Goal: Task Accomplishment & Management: Use online tool/utility

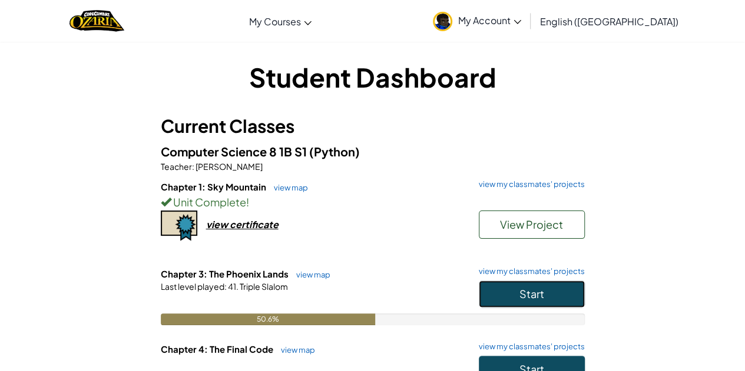
click at [565, 290] on button "Start" at bounding box center [532, 294] width 106 height 27
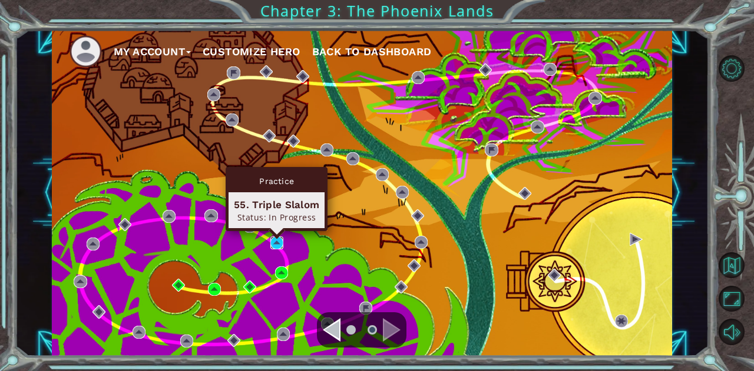
click at [279, 245] on img at bounding box center [276, 243] width 13 height 13
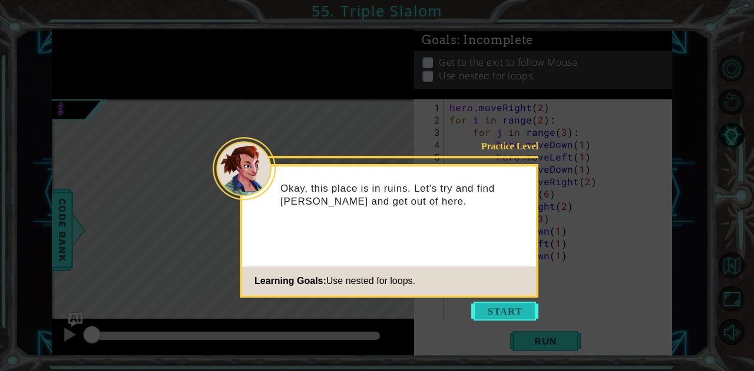
click at [489, 303] on button "Start" at bounding box center [504, 311] width 67 height 19
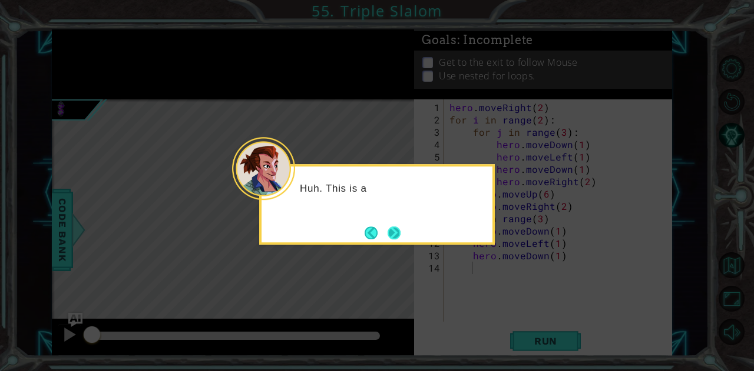
click at [393, 230] on button "Next" at bounding box center [394, 233] width 14 height 14
click at [393, 230] on div "Level Map" at bounding box center [324, 272] width 544 height 347
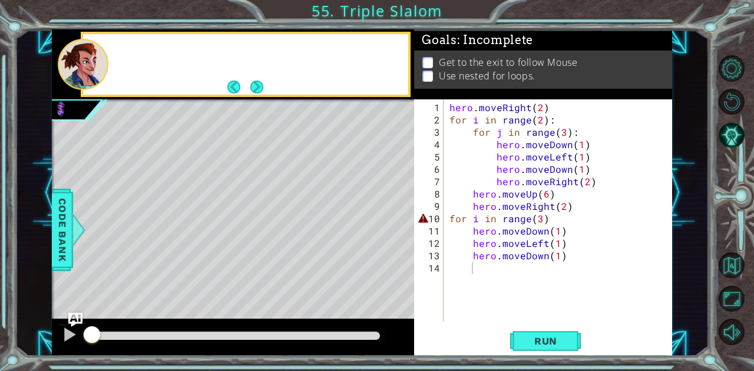
click at [393, 230] on div "Level Map" at bounding box center [324, 272] width 544 height 347
click at [257, 88] on button "Next" at bounding box center [257, 87] width 14 height 14
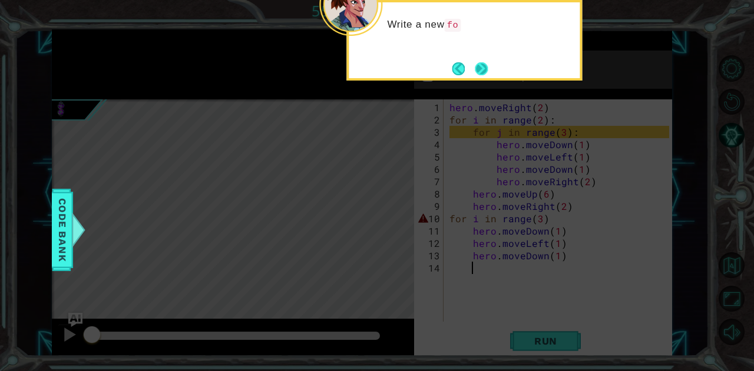
click at [474, 62] on button "Next" at bounding box center [481, 69] width 14 height 14
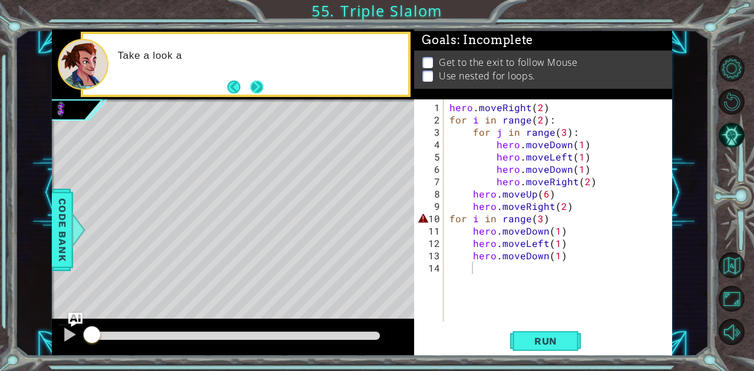
click at [263, 82] on button "Next" at bounding box center [257, 87] width 14 height 14
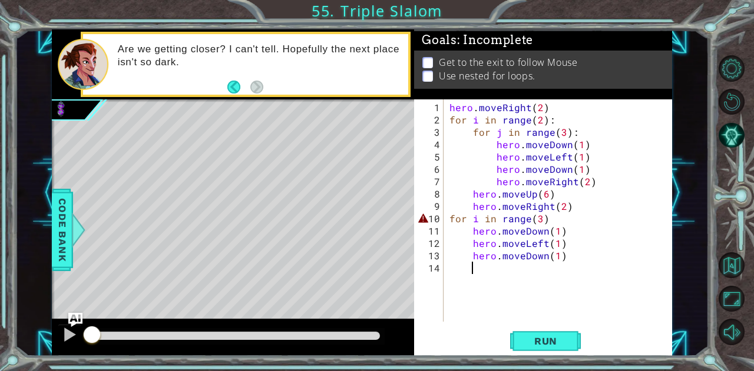
click at [555, 218] on div "hero . moveRight ( 2 ) for i in range ( 2 ) : for j in range ( 3 ) : hero . mov…" at bounding box center [561, 224] width 228 height 247
type textarea "for i in range(3):"
click at [540, 339] on span "Run" at bounding box center [545, 342] width 47 height 12
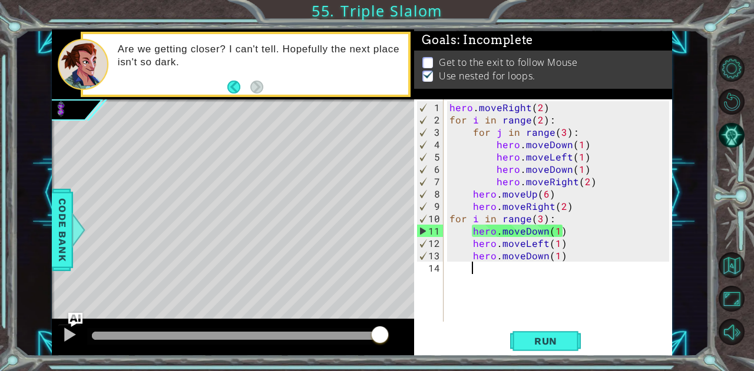
click at [529, 264] on div "hero . moveRight ( 2 ) for i in range ( 2 ) : for j in range ( 3 ) : hero . mov…" at bounding box center [561, 224] width 228 height 247
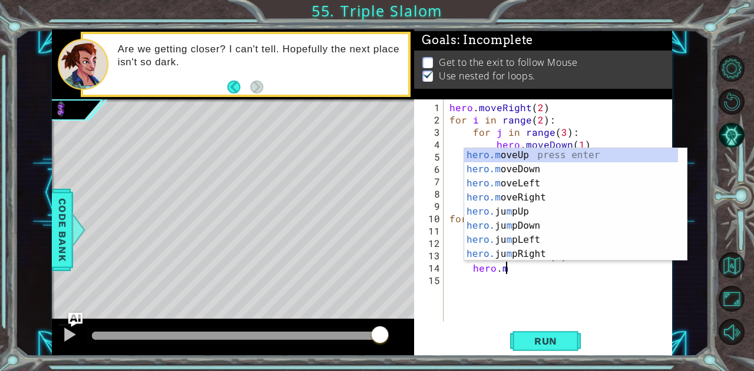
scroll to position [0, 3]
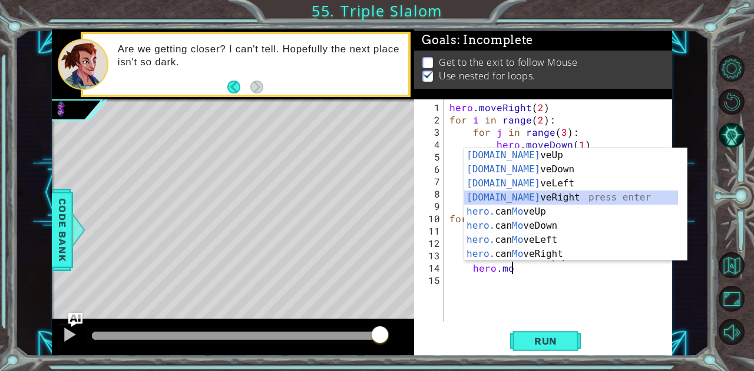
click at [546, 197] on div "hero.mo veUp press enter hero.mo veDown press enter hero.mo veLeft press enter …" at bounding box center [571, 218] width 214 height 141
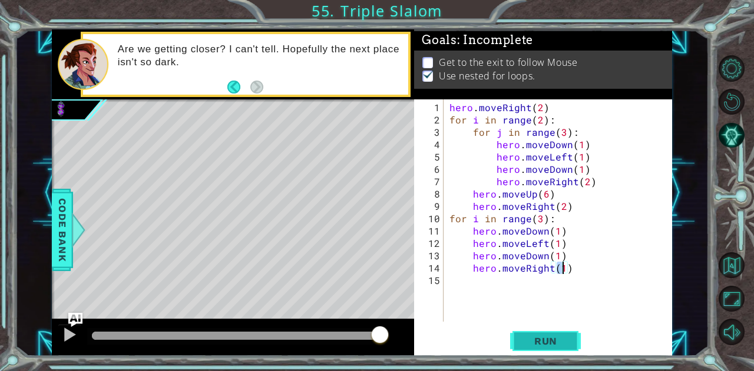
click at [565, 348] on button "Run" at bounding box center [545, 341] width 71 height 26
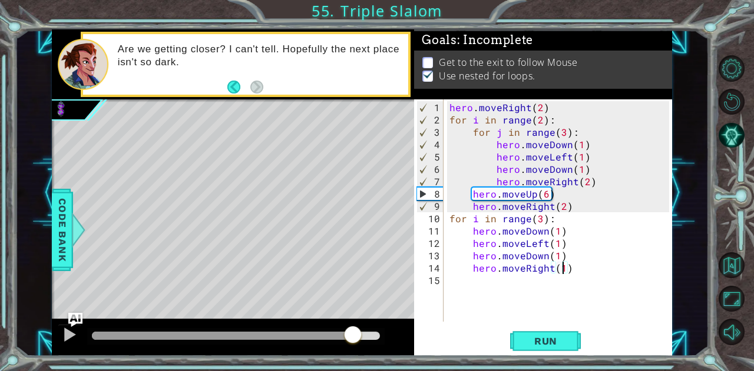
drag, startPoint x: 152, startPoint y: 341, endPoint x: 351, endPoint y: 344, distance: 199.6
click at [351, 344] on div at bounding box center [352, 336] width 21 height 21
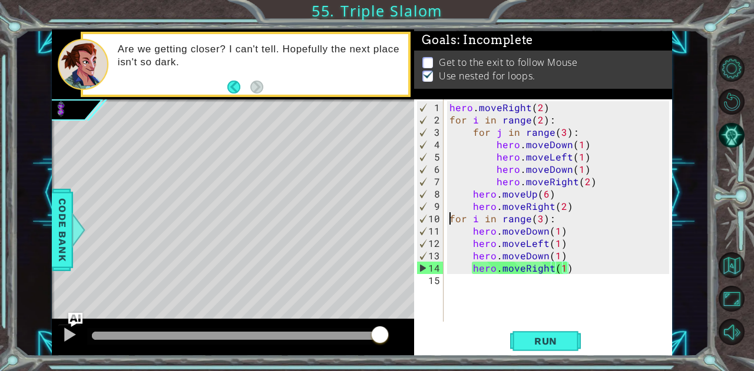
click at [450, 220] on div "hero . moveRight ( 2 ) for i in range ( 2 ) : for j in range ( 3 ) : hero . mov…" at bounding box center [561, 224] width 228 height 247
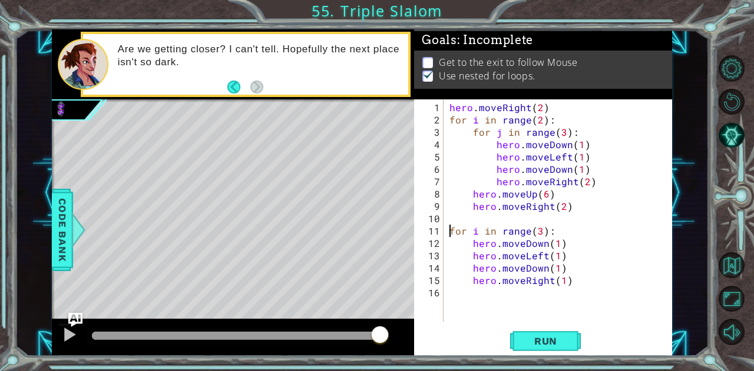
click at [538, 231] on div "hero . moveRight ( 2 ) for i in range ( 2 ) : for j in range ( 3 ) : hero . mov…" at bounding box center [561, 224] width 228 height 247
click at [538, 336] on span "Run" at bounding box center [545, 342] width 47 height 12
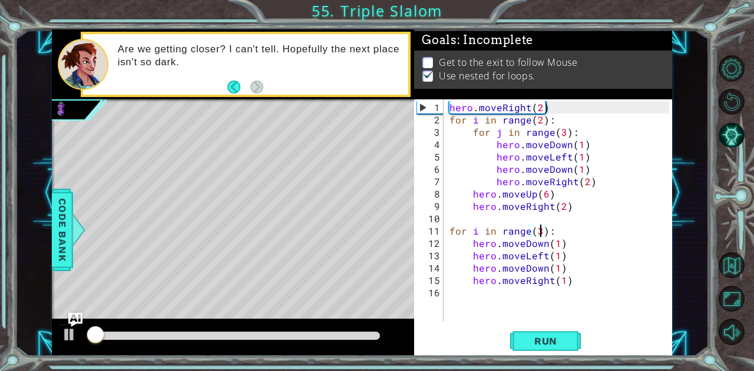
click at [539, 231] on div "hero . moveRight ( 2 ) for i in range ( 2 ) : for j in range ( 3 ) : hero . mov…" at bounding box center [561, 224] width 228 height 247
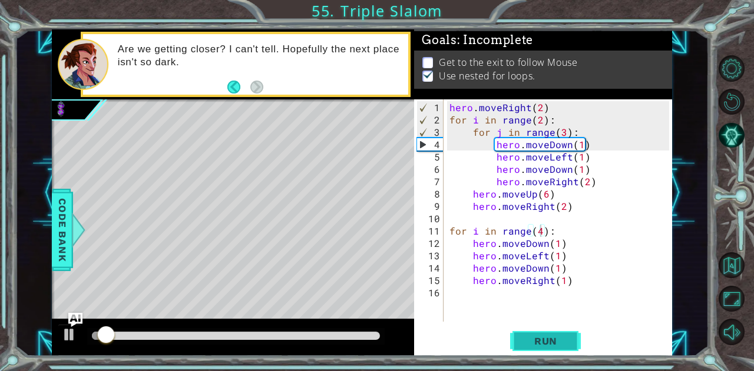
click at [557, 336] on span "Run" at bounding box center [545, 342] width 47 height 12
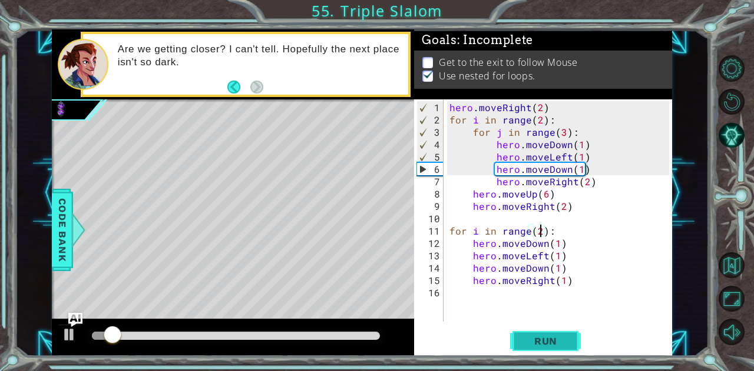
click at [539, 342] on span "Run" at bounding box center [545, 342] width 47 height 12
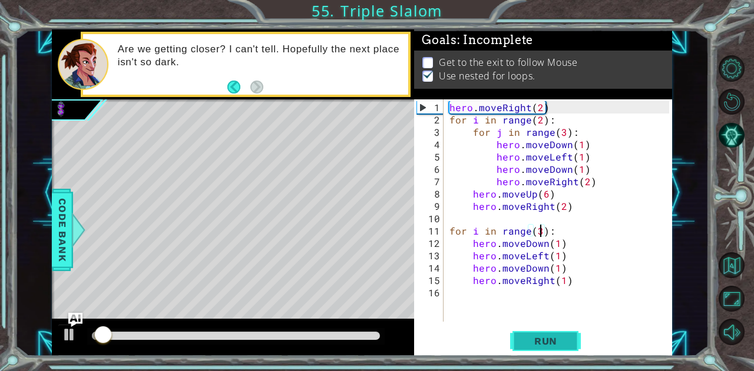
drag, startPoint x: 539, startPoint y: 342, endPoint x: 550, endPoint y: 334, distance: 13.1
click at [550, 334] on button "Run" at bounding box center [545, 341] width 71 height 26
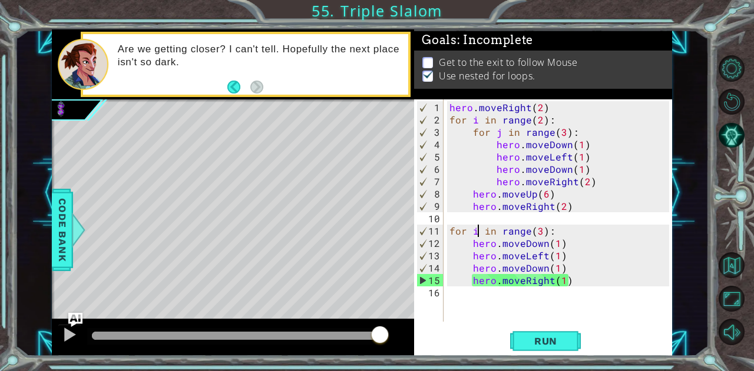
click at [477, 231] on div "hero . moveRight ( 2 ) for i in range ( 2 ) : for j in range ( 3 ) : hero . mov…" at bounding box center [561, 224] width 228 height 247
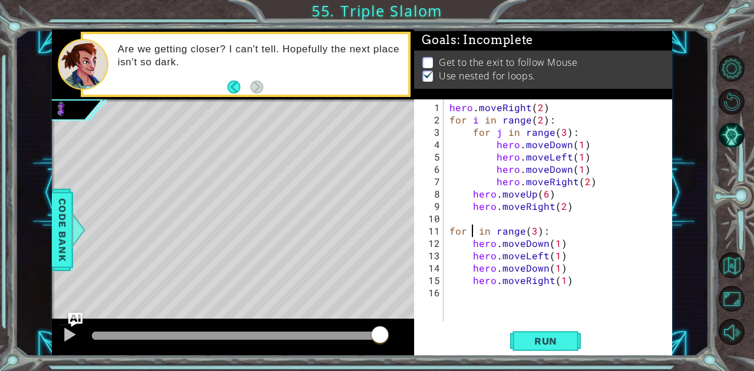
scroll to position [0, 2]
click at [547, 341] on span "Run" at bounding box center [545, 342] width 47 height 12
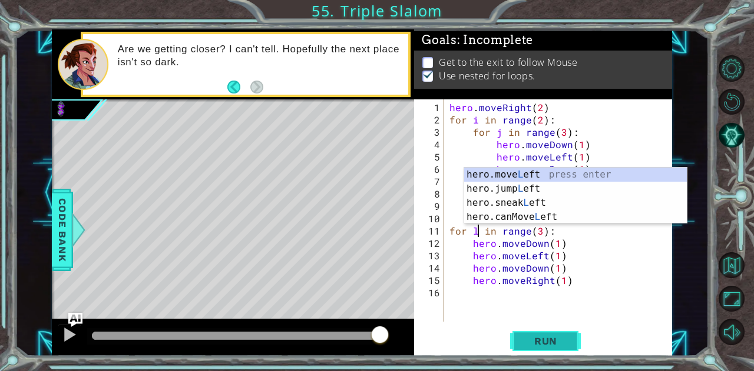
click at [556, 343] on span "Run" at bounding box center [545, 342] width 47 height 12
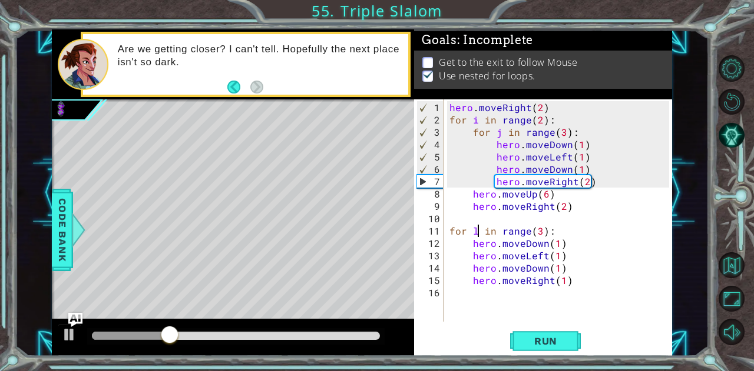
click at [583, 183] on div "hero . moveRight ( 2 ) for i in range ( 2 ) : for j in range ( 3 ) : hero . mov…" at bounding box center [561, 224] width 228 height 247
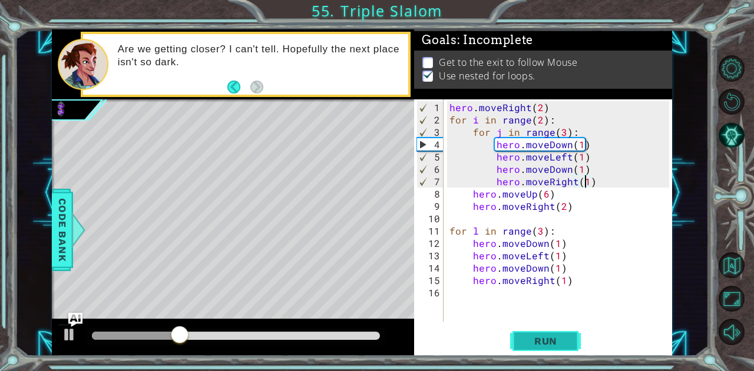
click at [545, 340] on span "Run" at bounding box center [545, 342] width 47 height 12
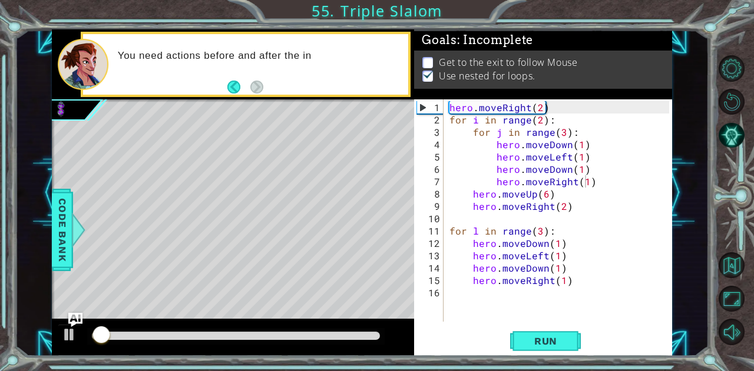
drag, startPoint x: 545, startPoint y: 340, endPoint x: 542, endPoint y: 399, distance: 59.5
click at [542, 371] on html "1 ההההההההההההההההההההההההההההההההההההההההההההההההההההההההההההההההההההההההההההה…" at bounding box center [377, 185] width 754 height 371
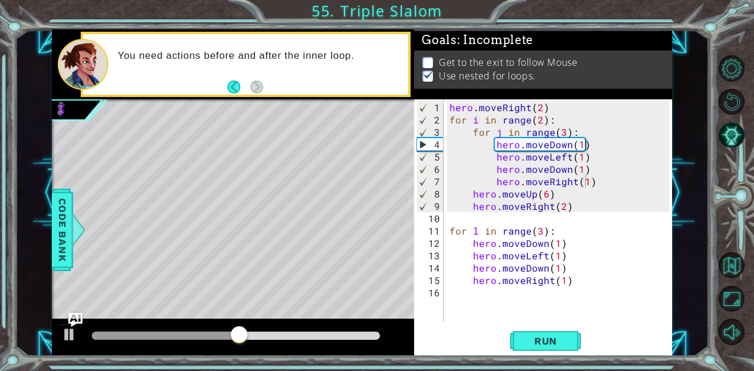
click at [585, 181] on div "hero . moveRight ( 2 ) for i in range ( 2 ) : for j in range ( 3 ) : hero . mov…" at bounding box center [561, 224] width 228 height 247
click at [535, 336] on span "Run" at bounding box center [545, 342] width 47 height 12
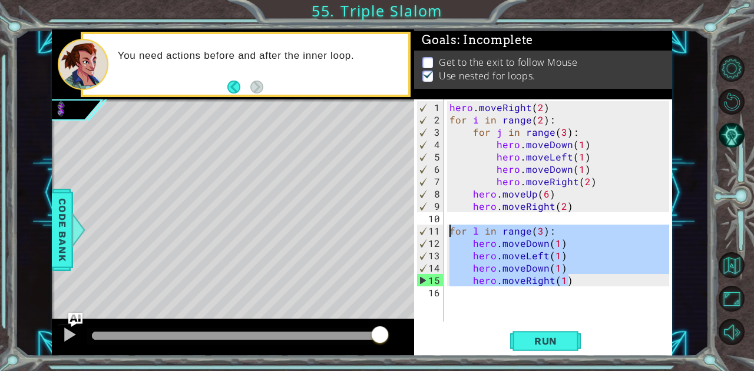
drag, startPoint x: 572, startPoint y: 284, endPoint x: 440, endPoint y: 228, distance: 143.0
click at [440, 228] on div "hero.moveRight(2) 1 2 3 4 5 6 7 8 9 10 11 12 13 14 15 16 hero . moveRight ( 2 )…" at bounding box center [541, 210] width 255 height 223
type textarea "for l in range(3): hero.moveDown(1)"
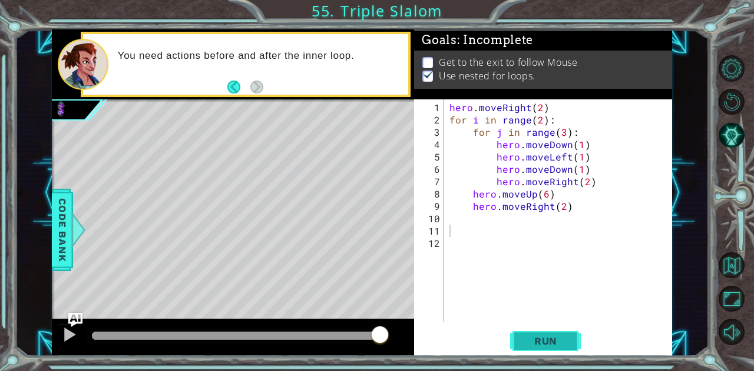
click at [539, 343] on span "Run" at bounding box center [545, 342] width 47 height 12
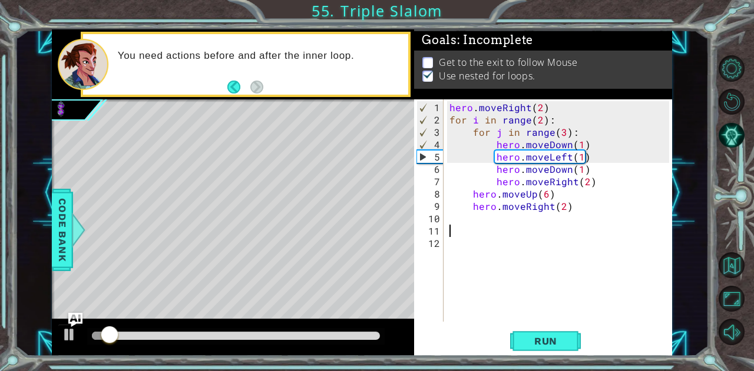
click at [563, 131] on div "hero . moveRight ( 2 ) for i in range ( 2 ) : for j in range ( 3 ) : hero . mov…" at bounding box center [561, 224] width 228 height 247
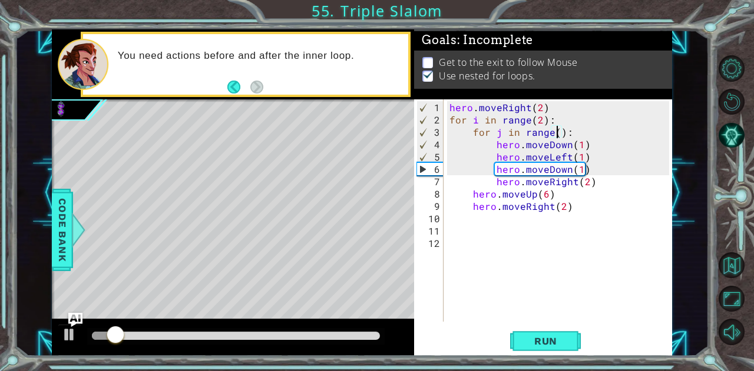
scroll to position [0, 6]
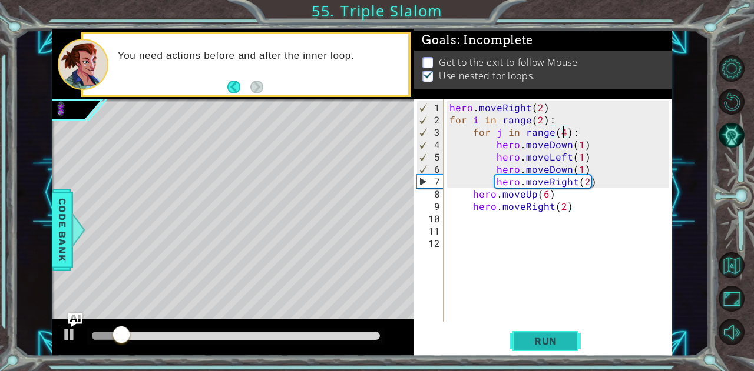
click at [532, 332] on button "Run" at bounding box center [545, 341] width 71 height 26
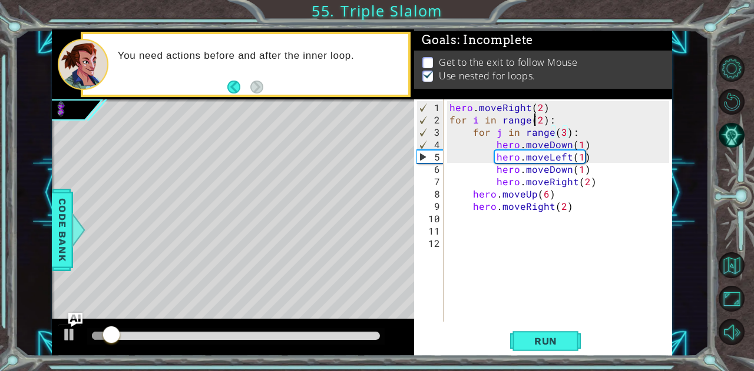
click at [536, 123] on div "hero . moveRight ( 2 ) for i in range ( 2 ) : for j in range ( 3 ) : hero . mov…" at bounding box center [561, 224] width 228 height 247
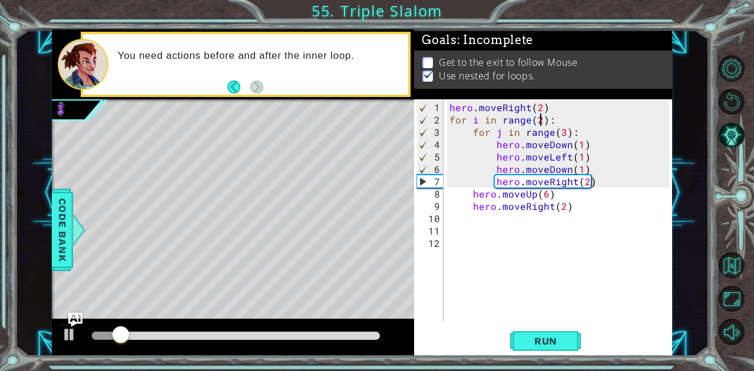
scroll to position [0, 5]
click at [559, 135] on div "hero . moveRight ( 2 ) for i in range ( 3 ) : for j in range ( 3 ) : hero . mov…" at bounding box center [561, 224] width 228 height 247
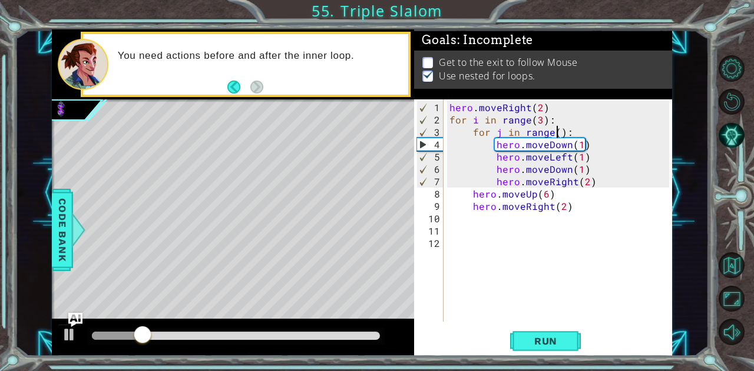
scroll to position [0, 6]
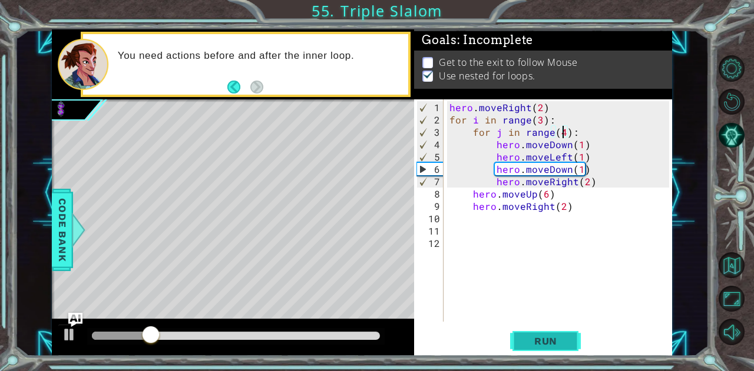
click at [552, 341] on span "Run" at bounding box center [545, 342] width 47 height 12
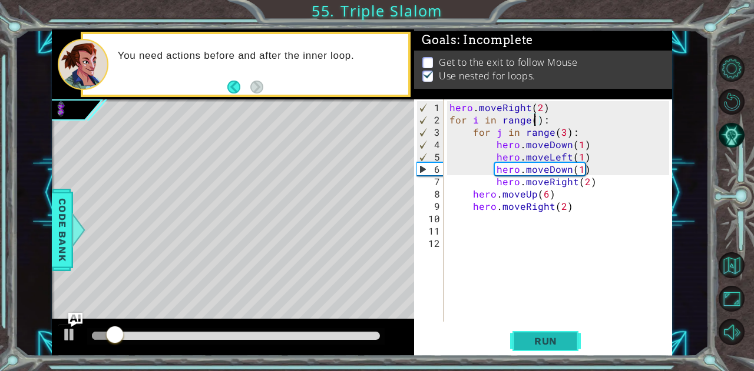
scroll to position [0, 5]
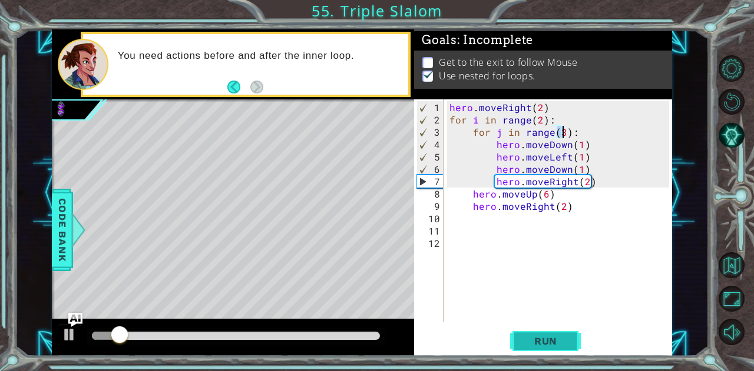
type textarea "hero.moveDown(1) hero.moveRight(1)"
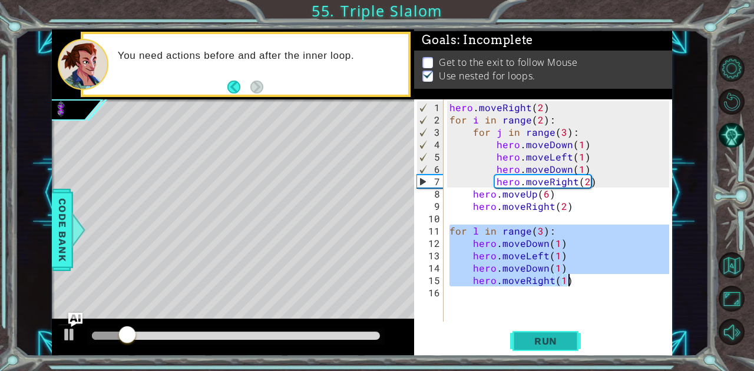
scroll to position [0, 0]
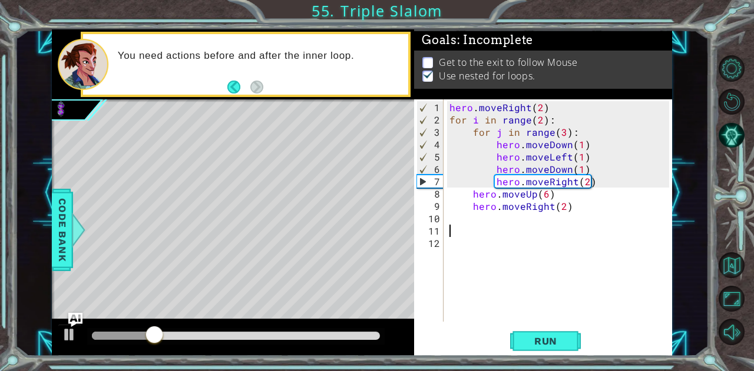
click at [451, 117] on div "hero . moveRight ( 2 ) for i in range ( 2 ) : for j in range ( 3 ) : hero . mov…" at bounding box center [561, 224] width 228 height 247
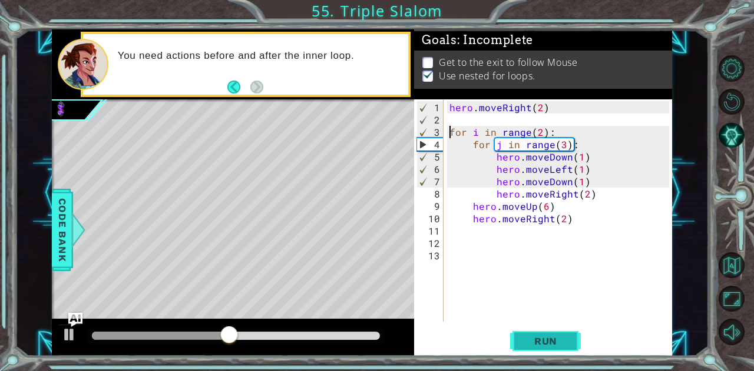
click at [557, 346] on span "Run" at bounding box center [545, 342] width 47 height 12
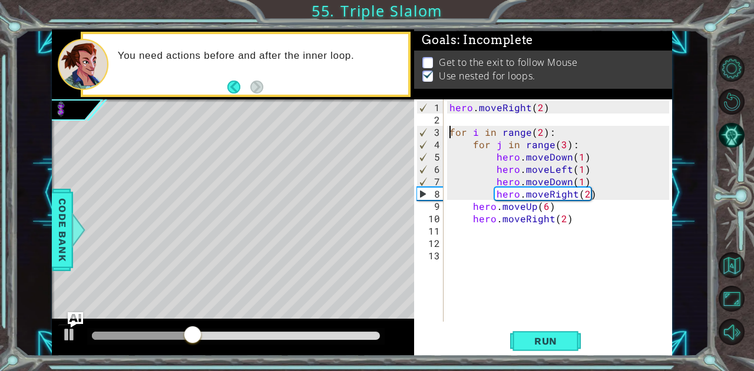
click at [73, 316] on img "Ask AI" at bounding box center [75, 320] width 15 height 15
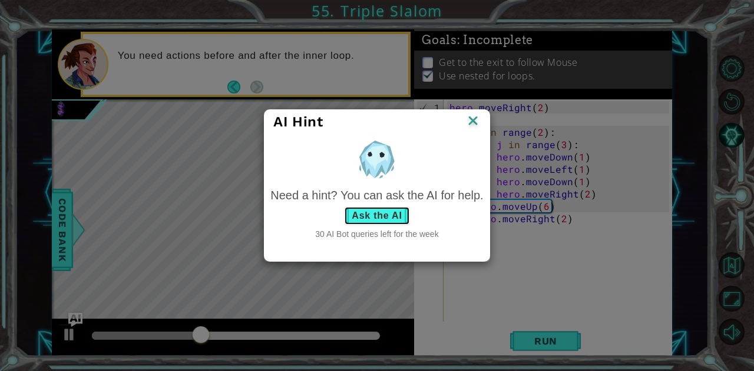
click at [366, 215] on button "Ask the AI" at bounding box center [376, 216] width 65 height 19
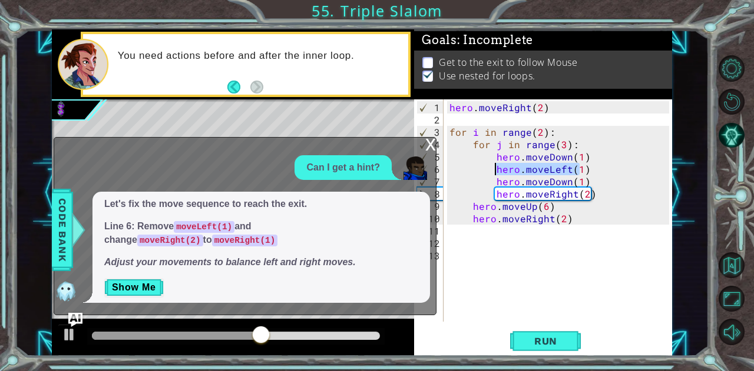
drag, startPoint x: 580, startPoint y: 165, endPoint x: 496, endPoint y: 165, distance: 84.2
click at [496, 165] on div "hero . moveRight ( 2 ) for i in range ( 2 ) : for j in range ( 3 ) : hero . mov…" at bounding box center [561, 224] width 228 height 247
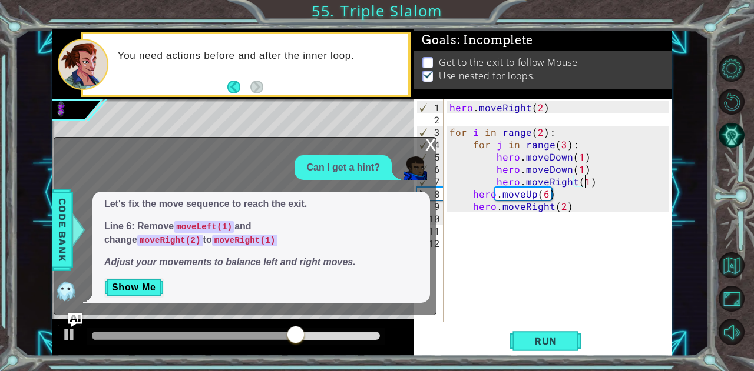
scroll to position [0, 8]
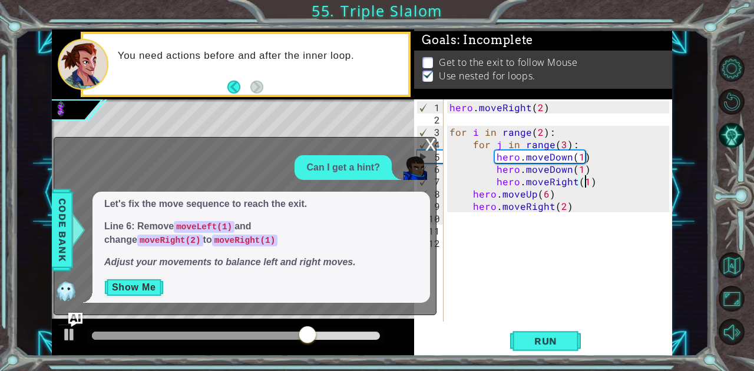
type textarea "hero.moveRight(1)"
click at [137, 290] on button "Show Me" at bounding box center [133, 287] width 59 height 19
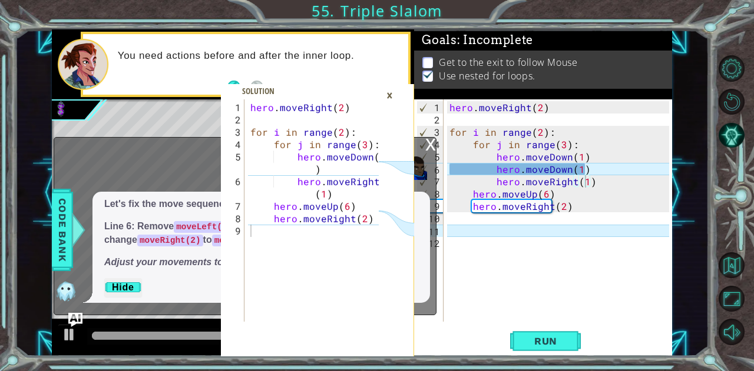
click at [394, 89] on div "×" at bounding box center [389, 95] width 18 height 20
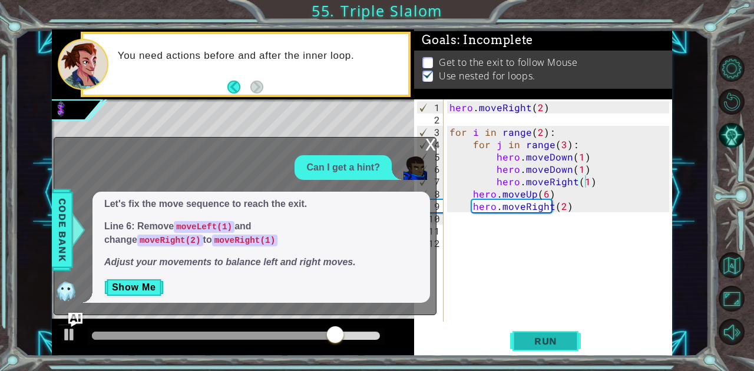
click at [529, 351] on button "Run" at bounding box center [545, 341] width 71 height 26
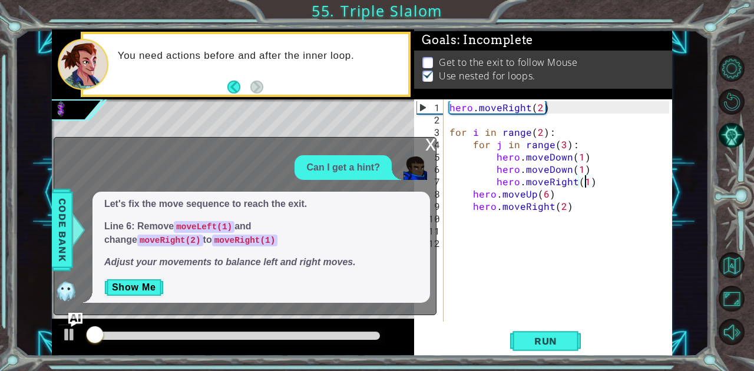
click at [427, 145] on div "x" at bounding box center [430, 144] width 11 height 12
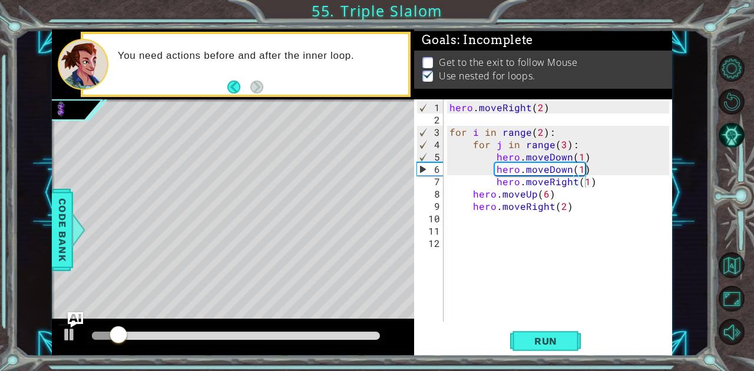
click at [74, 317] on img "Ask AI" at bounding box center [75, 320] width 15 height 15
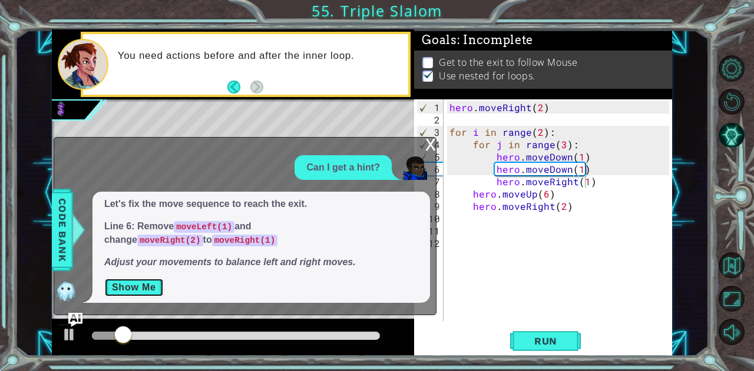
click at [138, 291] on button "Show Me" at bounding box center [133, 287] width 59 height 19
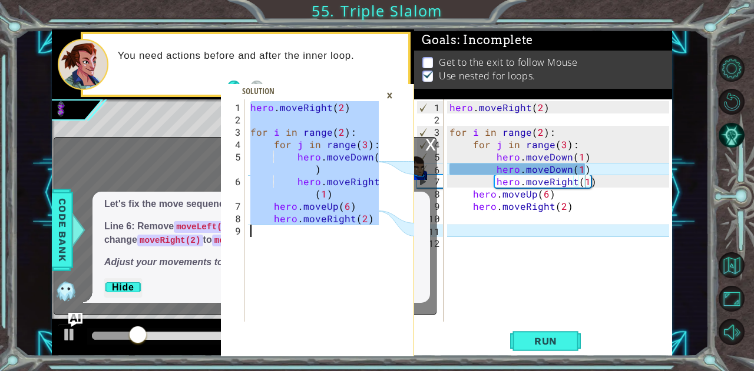
drag, startPoint x: 251, startPoint y: 105, endPoint x: 382, endPoint y: 227, distance: 178.7
click at [382, 227] on div "hero.moveRight(2) 1 2 3 4 5 6 7 8 9 hero . moveRight ( 2 ) for i in range ( 2 )…" at bounding box center [317, 227] width 193 height 257
type textarea "hero.moveRight(2)"
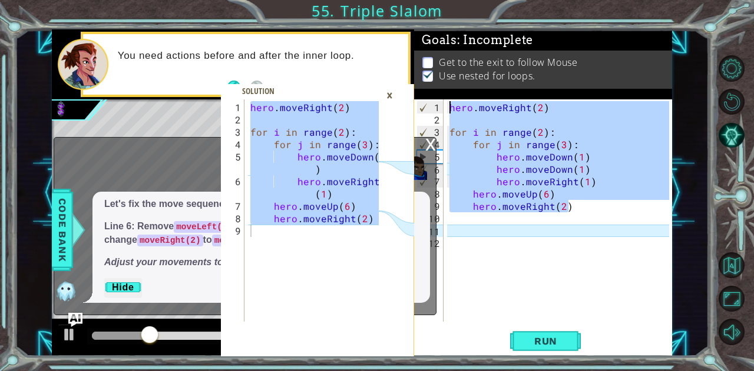
drag, startPoint x: 595, startPoint y: 201, endPoint x: 394, endPoint y: 59, distance: 245.5
click at [394, 59] on div "hero.moveRight(2) 1 2 3 4 5 6 7 8 9 hero . moveRight ( 2 ) for i in range ( 2 )…" at bounding box center [362, 192] width 620 height 327
type textarea "hero.moveRight(2)"
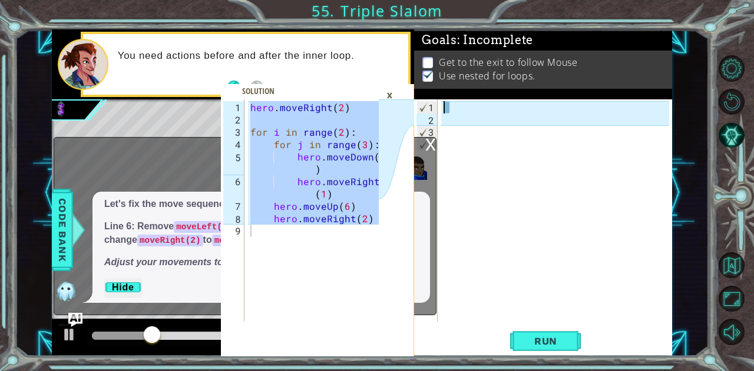
scroll to position [0, 0]
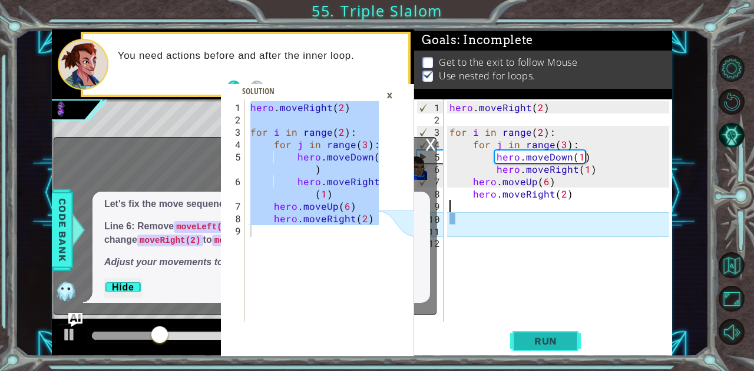
click at [544, 340] on span "Run" at bounding box center [545, 342] width 47 height 12
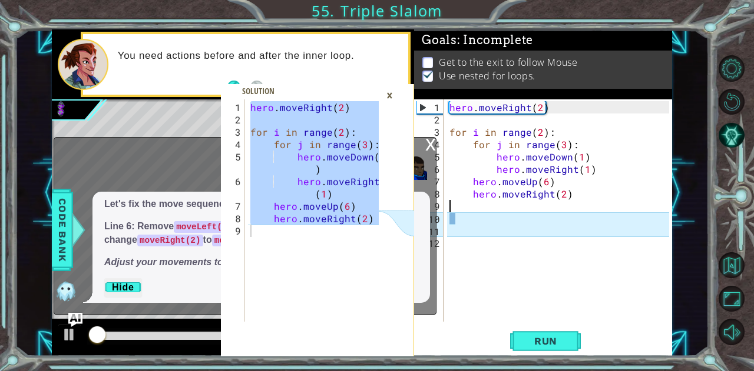
click at [387, 89] on div "×" at bounding box center [389, 95] width 18 height 20
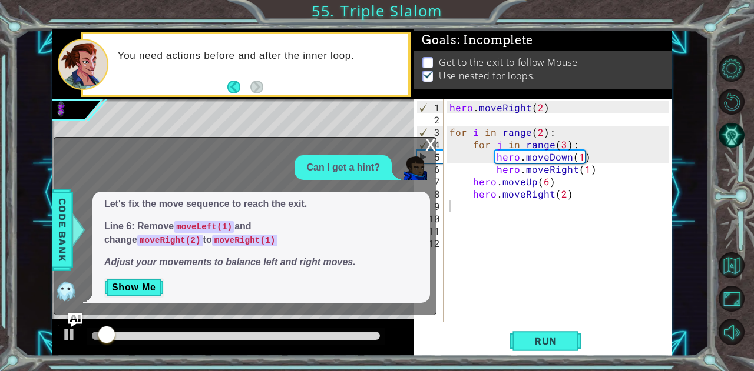
click at [427, 144] on div "x" at bounding box center [430, 144] width 11 height 12
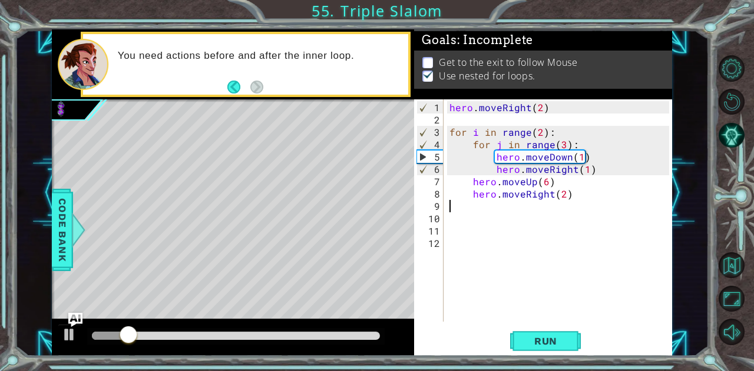
drag, startPoint x: 575, startPoint y: 203, endPoint x: 399, endPoint y: 108, distance: 200.2
drag, startPoint x: 399, startPoint y: 108, endPoint x: 603, endPoint y: 199, distance: 223.2
click at [603, 199] on div "hero . moveRight ( 2 ) for i in range ( 2 ) : for j in range ( 3 ) : hero . mov…" at bounding box center [561, 224] width 228 height 247
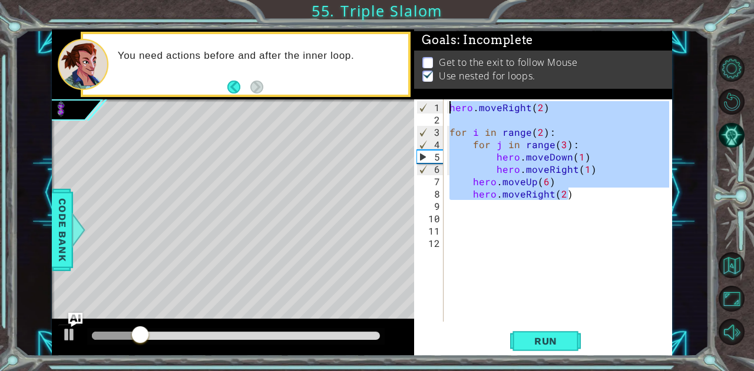
drag, startPoint x: 565, startPoint y: 197, endPoint x: 429, endPoint y: 93, distance: 171.8
click at [429, 93] on div "Goals : Incomplete Get to the exit to follow Mouse Use nested for loops. 1 2 3 …" at bounding box center [542, 192] width 257 height 327
type textarea "hero.moveRight(2)"
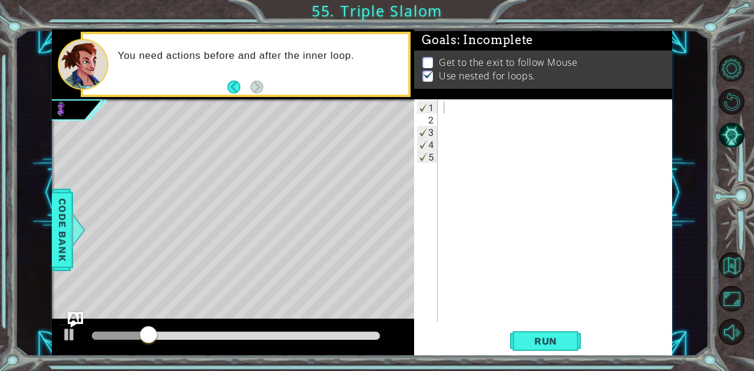
click at [78, 317] on img "Ask AI" at bounding box center [75, 320] width 15 height 15
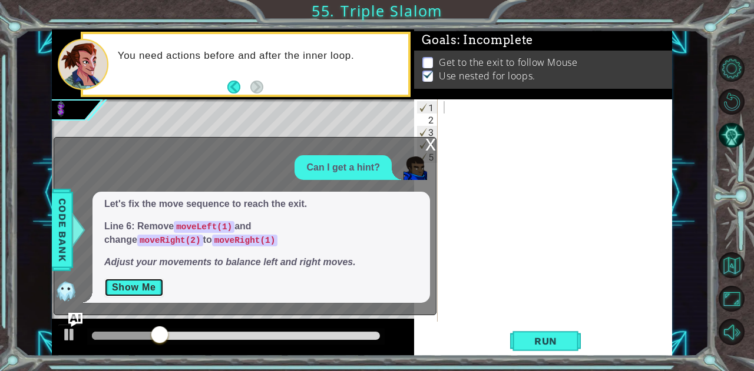
click at [134, 293] on button "Show Me" at bounding box center [133, 287] width 59 height 19
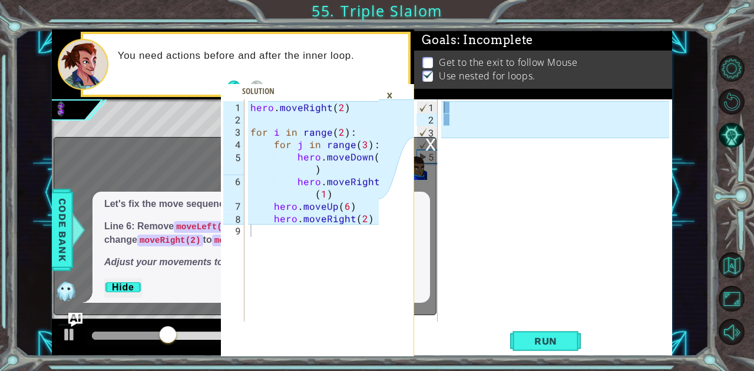
click at [392, 92] on div "×" at bounding box center [389, 95] width 18 height 20
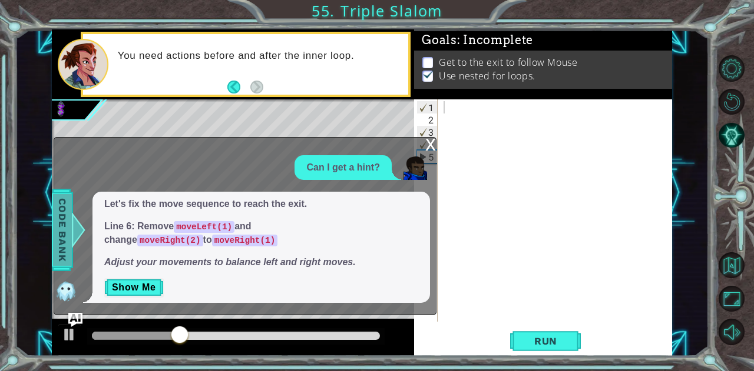
click at [64, 254] on span "Code Bank" at bounding box center [62, 230] width 19 height 72
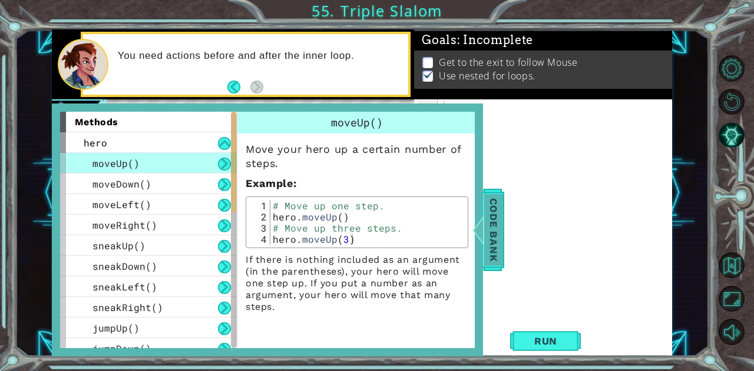
click at [492, 222] on span "Code Bank" at bounding box center [493, 230] width 19 height 72
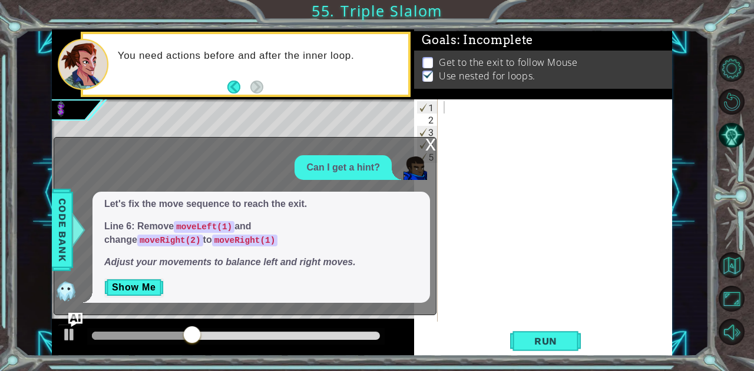
click at [426, 141] on div "x" at bounding box center [430, 144] width 11 height 12
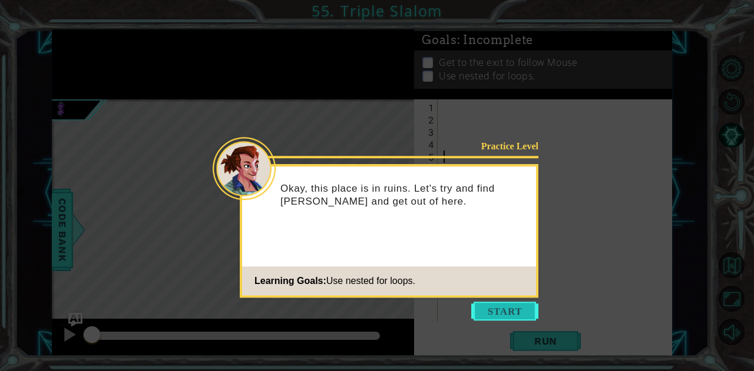
click at [496, 307] on button "Start" at bounding box center [504, 311] width 67 height 19
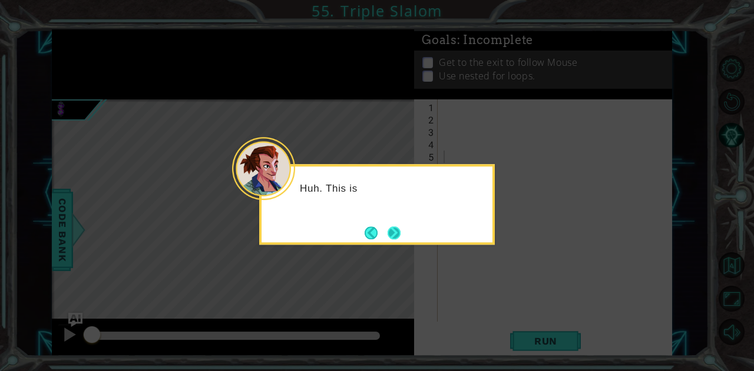
click at [393, 232] on button "Next" at bounding box center [394, 233] width 21 height 21
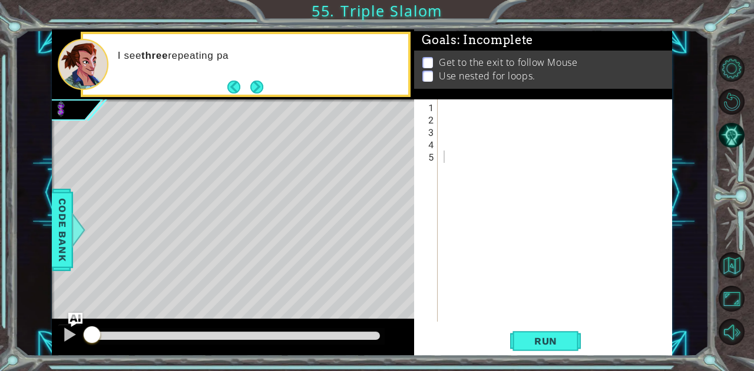
click at [245, 76] on div "I see three repeating pa" at bounding box center [258, 65] width 299 height 42
click at [254, 81] on button "Next" at bounding box center [256, 88] width 22 height 22
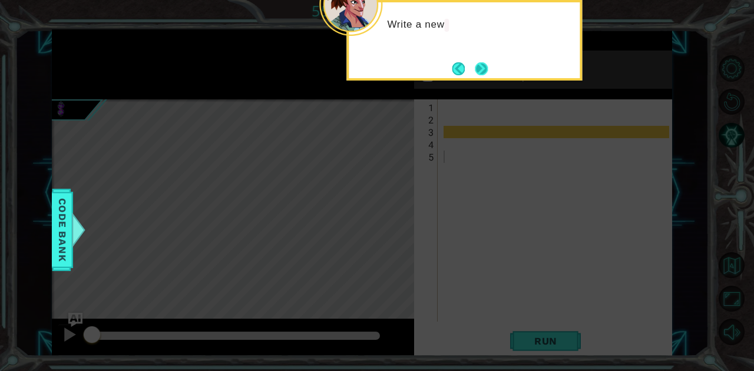
click at [478, 68] on button "Next" at bounding box center [481, 69] width 14 height 14
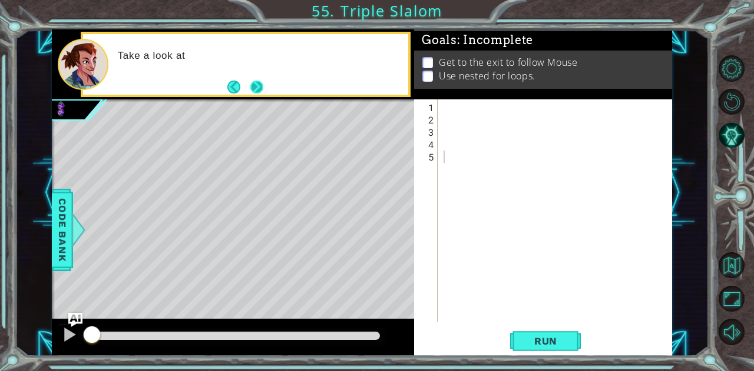
click at [253, 88] on button "Next" at bounding box center [256, 87] width 16 height 16
click at [74, 316] on img "Ask AI" at bounding box center [75, 320] width 15 height 15
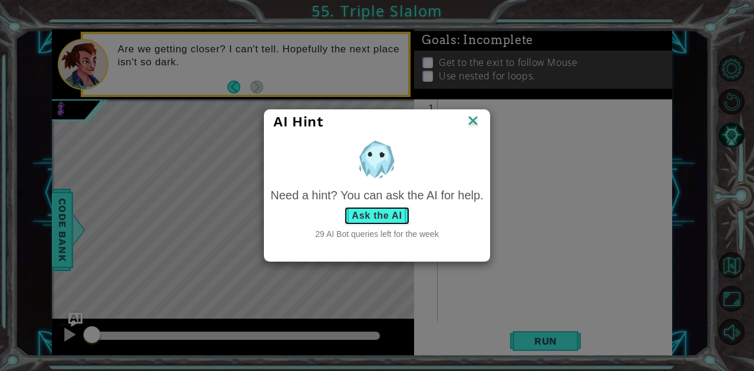
click at [380, 219] on button "Ask the AI" at bounding box center [376, 216] width 65 height 19
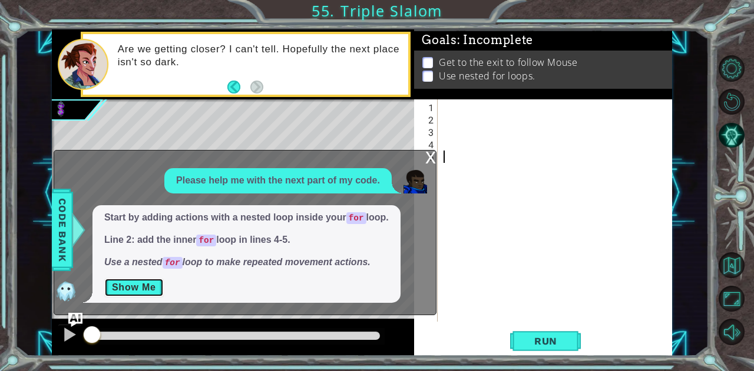
click at [140, 284] on button "Show Me" at bounding box center [133, 287] width 59 height 19
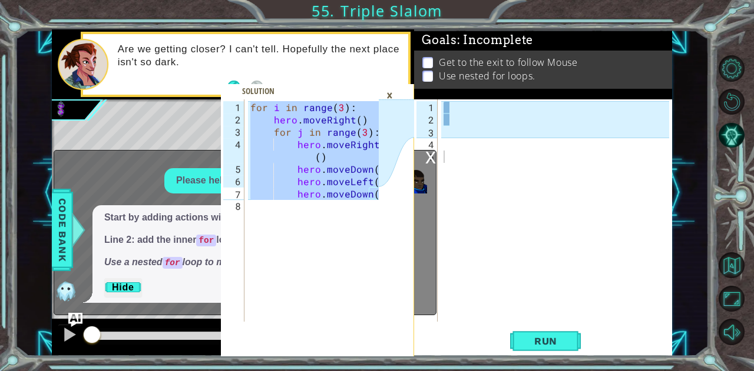
drag, startPoint x: 250, startPoint y: 107, endPoint x: 387, endPoint y: 197, distance: 164.9
click at [387, 197] on div "for i in range(3): 1 2 3 4 5 6 7 8 for i in range ( 3 ) : hero . moveRight ( ) …" at bounding box center [317, 227] width 193 height 257
type textarea "hero.moveLeft() hero.moveDown()"
click at [506, 115] on div at bounding box center [558, 224] width 234 height 247
click at [500, 107] on div at bounding box center [558, 224] width 234 height 247
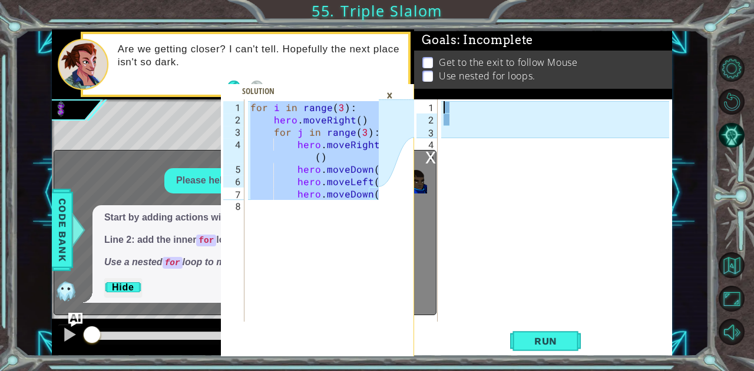
paste textarea "hero.moveDown()"
type textarea "hero.moveDown()"
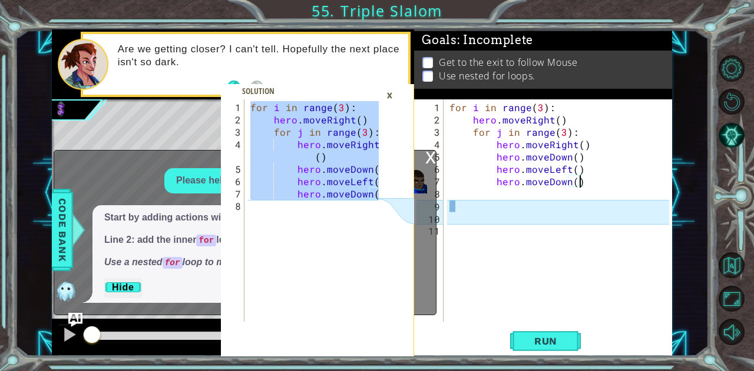
click at [386, 97] on div "×" at bounding box center [389, 95] width 18 height 20
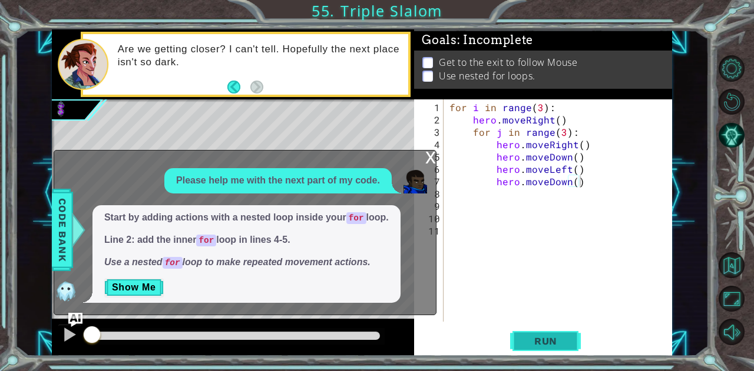
click at [528, 338] on span "Run" at bounding box center [545, 342] width 47 height 12
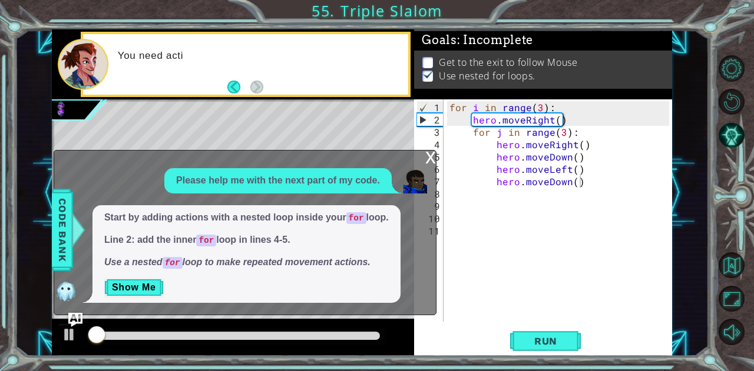
click at [424, 161] on div "x Please help me with the next part of my code. Start by adding actions with a …" at bounding box center [245, 232] width 383 height 165
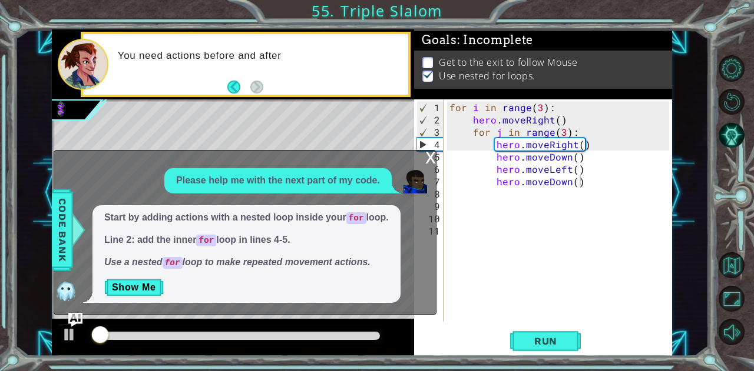
click at [431, 155] on div "x" at bounding box center [430, 157] width 11 height 12
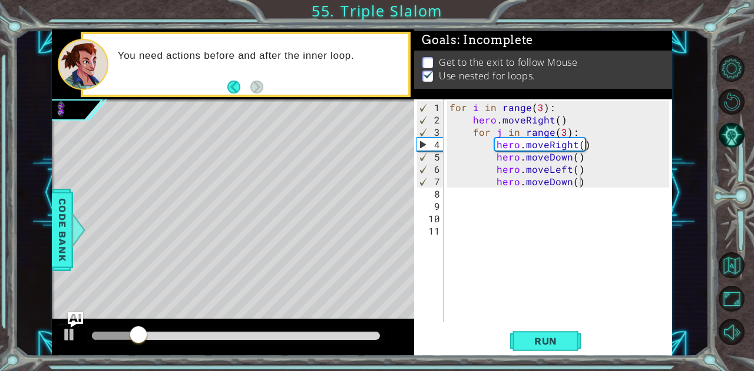
click at [79, 313] on img "Ask AI" at bounding box center [75, 320] width 15 height 15
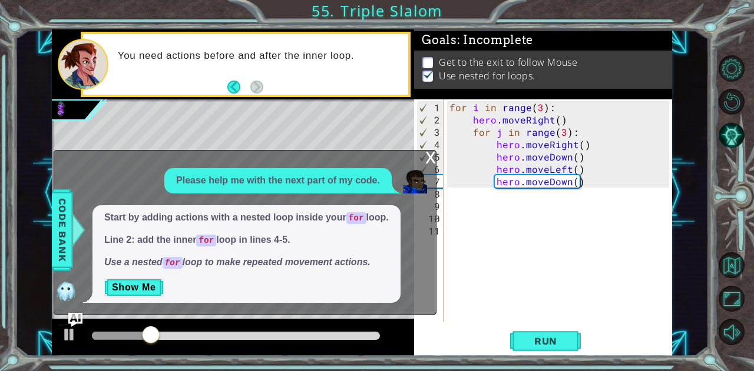
click at [430, 157] on div "x" at bounding box center [430, 157] width 11 height 12
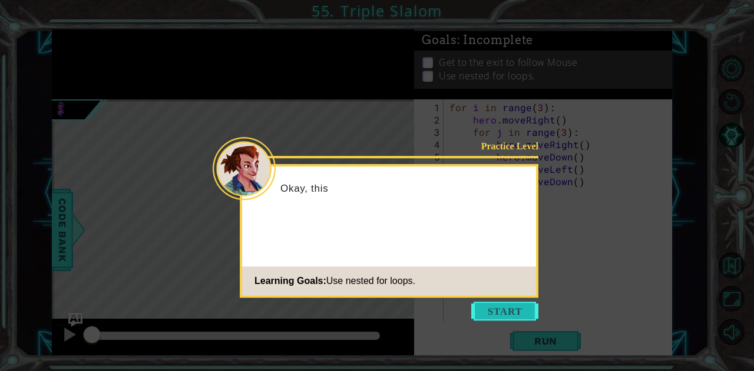
click at [508, 314] on button "Start" at bounding box center [504, 311] width 67 height 19
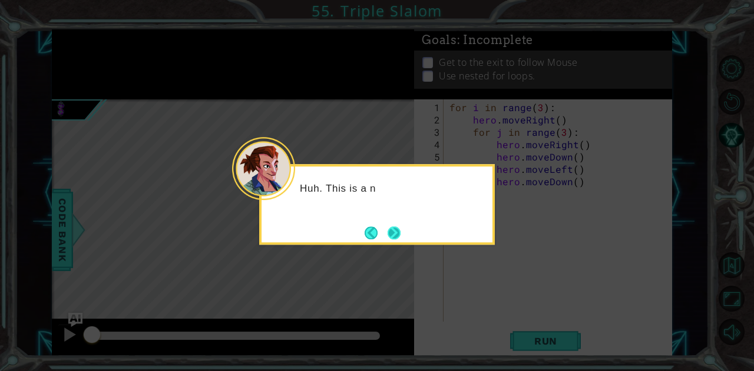
click at [396, 234] on button "Next" at bounding box center [394, 233] width 18 height 18
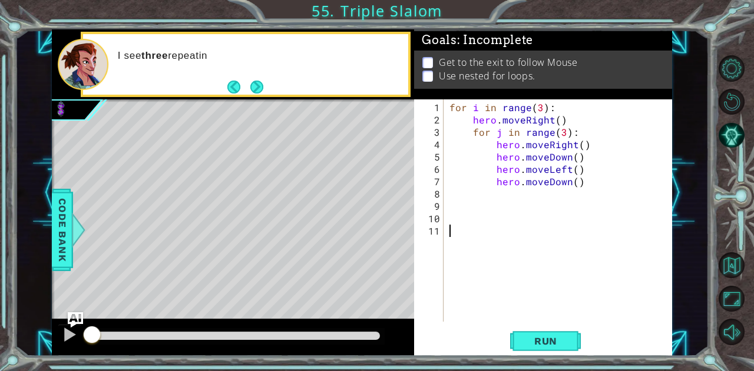
click at [78, 318] on img "Ask AI" at bounding box center [75, 320] width 15 height 15
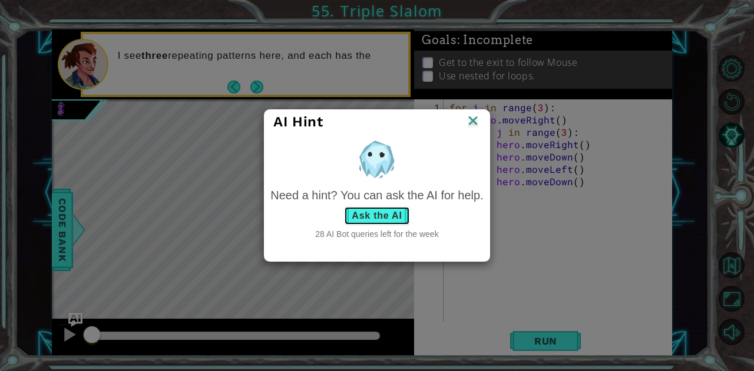
click at [363, 218] on button "Ask the AI" at bounding box center [376, 216] width 65 height 19
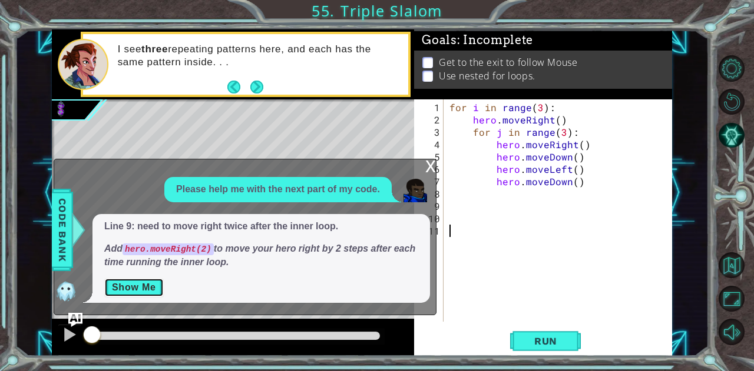
click at [130, 292] on button "Show Me" at bounding box center [133, 287] width 59 height 19
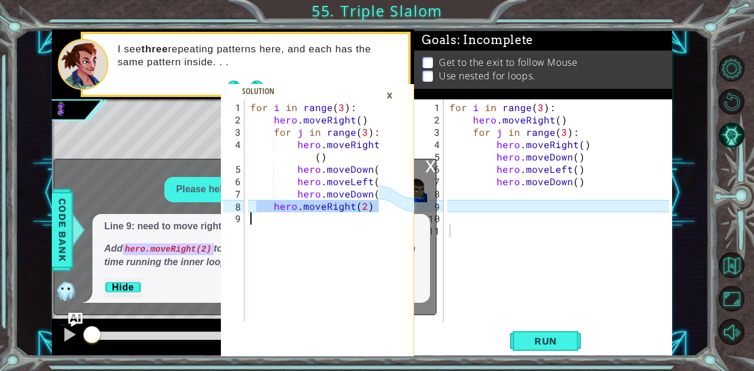
drag, startPoint x: 258, startPoint y: 203, endPoint x: 372, endPoint y: 213, distance: 114.6
click at [372, 213] on div "for i in range ( 3 ) : hero . moveRight ( ) for j in range ( 3 ) : hero . moveR…" at bounding box center [316, 224] width 137 height 247
type textarea "hero.moveRight(2)"
click at [467, 190] on div "for i in range ( 3 ) : hero . moveRight ( ) for j in range ( 3 ) : hero . moveR…" at bounding box center [561, 224] width 228 height 247
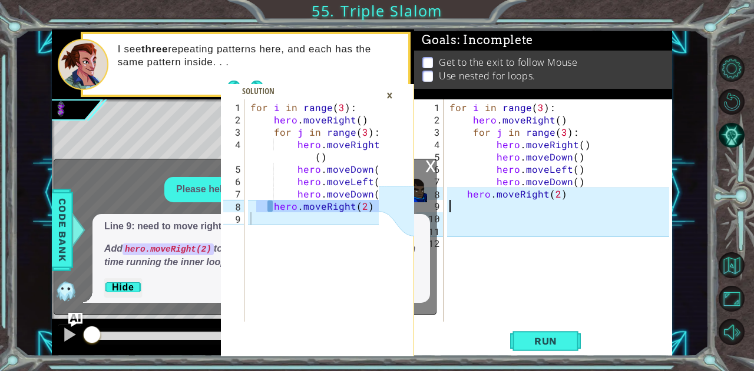
click at [387, 88] on div "×" at bounding box center [389, 95] width 18 height 20
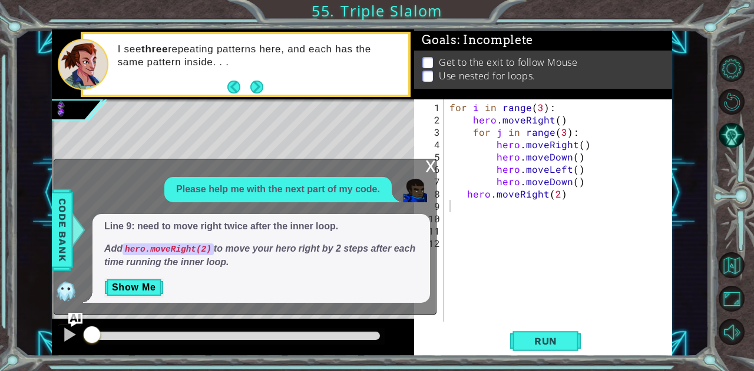
click at [430, 165] on div "x" at bounding box center [430, 166] width 11 height 12
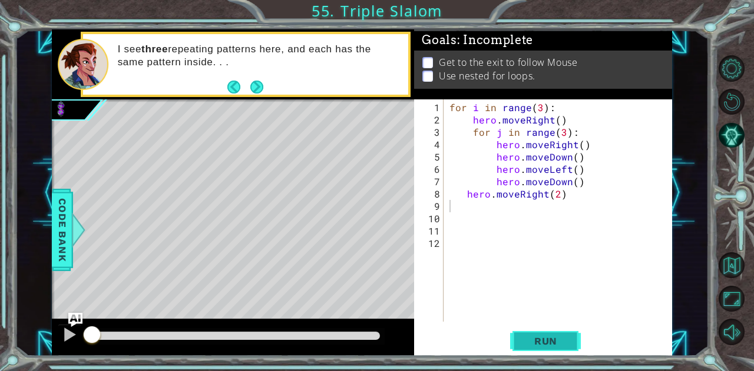
click at [540, 334] on button "Run" at bounding box center [545, 341] width 71 height 26
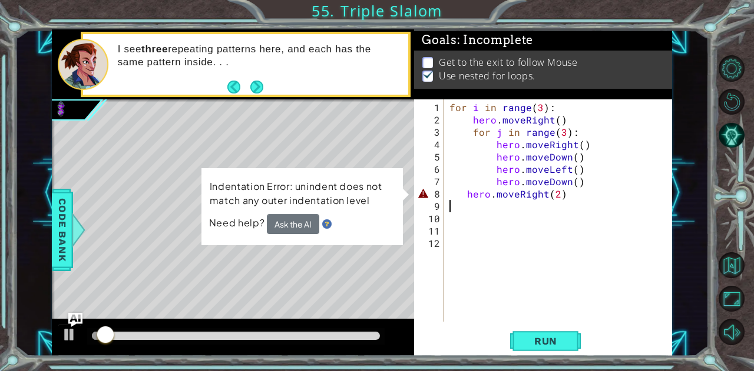
click at [466, 195] on div "for i in range ( 3 ) : hero . moveRight ( ) for j in range ( 3 ) : hero . moveR…" at bounding box center [561, 224] width 228 height 247
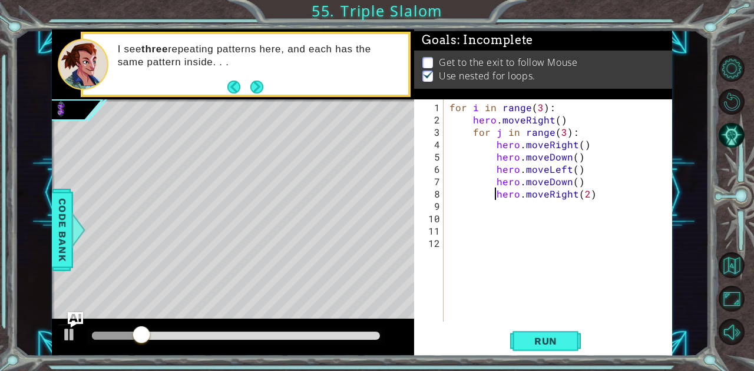
click at [79, 314] on img "Ask AI" at bounding box center [75, 320] width 15 height 15
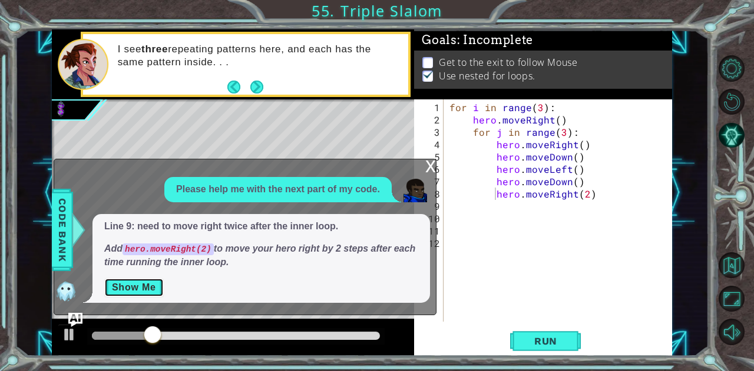
click at [137, 293] on button "Show Me" at bounding box center [133, 287] width 59 height 19
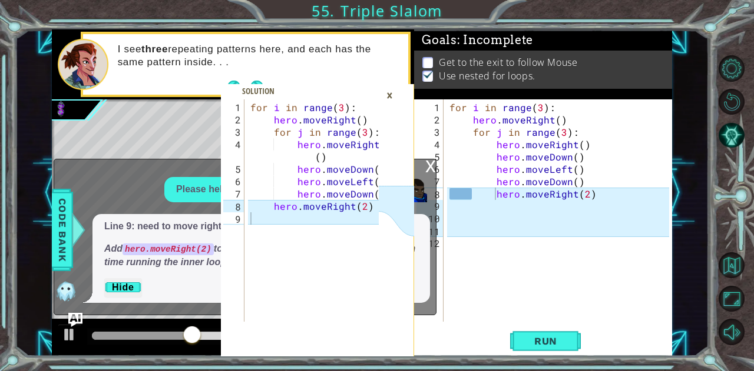
click at [392, 99] on div "×" at bounding box center [389, 95] width 18 height 20
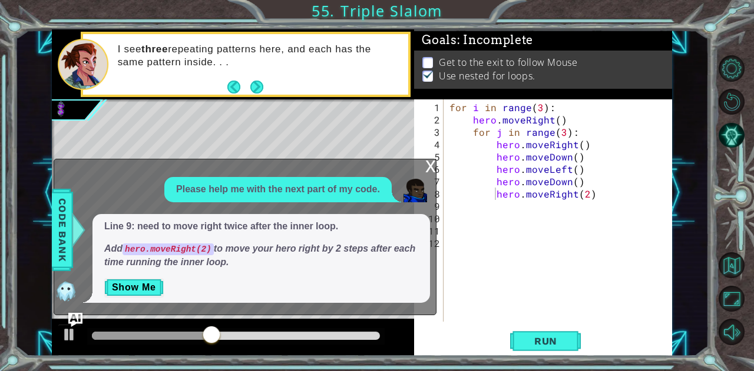
click at [431, 165] on div "x" at bounding box center [430, 166] width 11 height 12
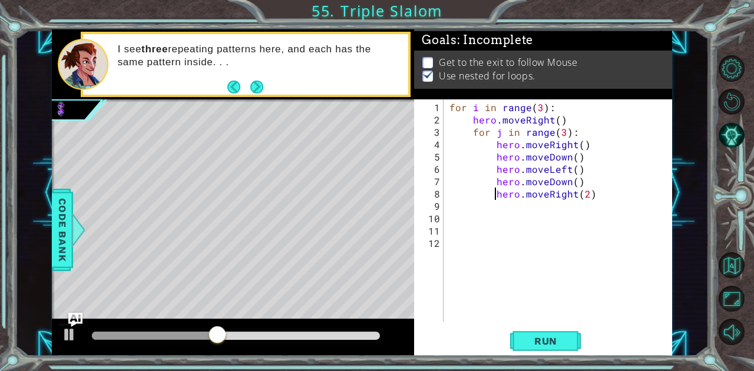
click at [493, 195] on div "for i in range ( 3 ) : hero . moveRight ( ) for j in range ( 3 ) : hero . moveR…" at bounding box center [561, 224] width 228 height 247
type textarea "hero.moveRight(2)"
click at [550, 342] on span "Run" at bounding box center [545, 342] width 47 height 12
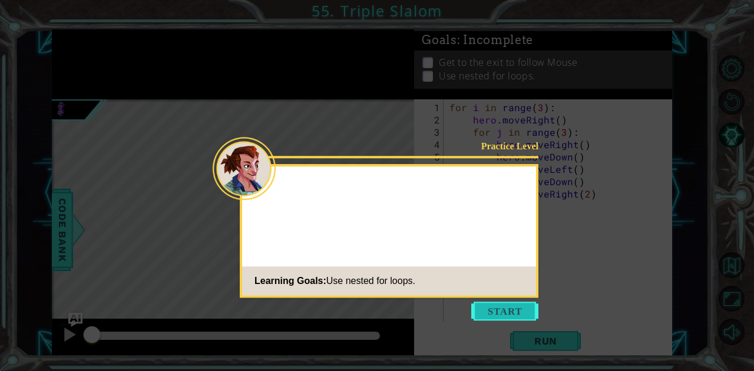
click at [522, 320] on button "Start" at bounding box center [504, 311] width 67 height 19
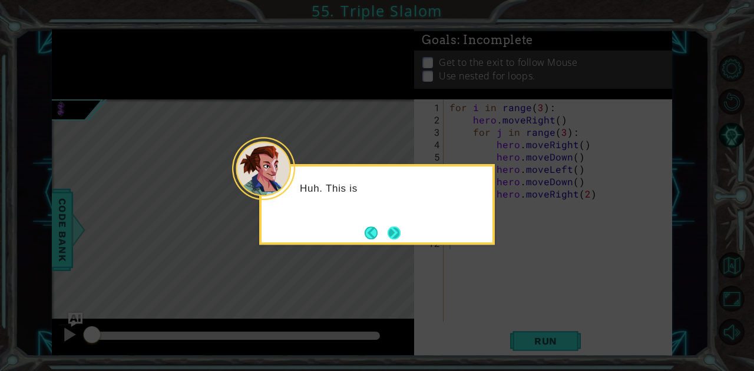
click at [398, 240] on button "Next" at bounding box center [394, 233] width 14 height 14
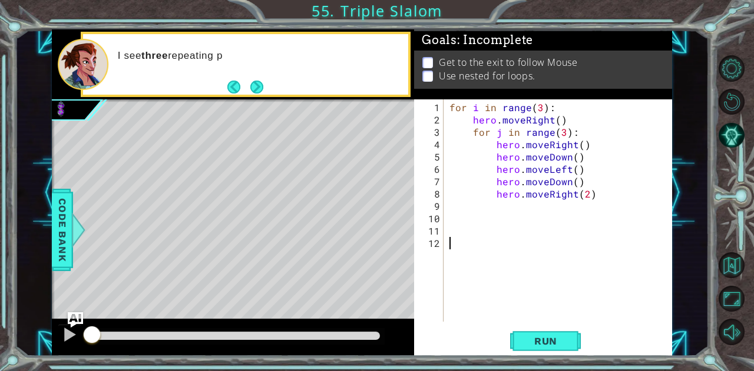
click at [75, 318] on img "Ask AI" at bounding box center [75, 320] width 15 height 15
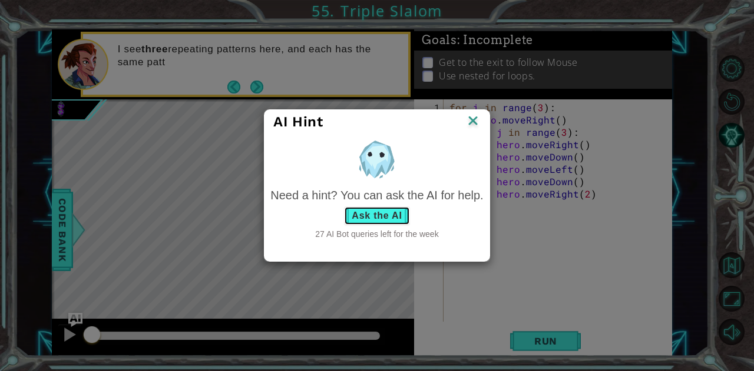
click at [366, 214] on button "Ask the AI" at bounding box center [376, 216] width 65 height 19
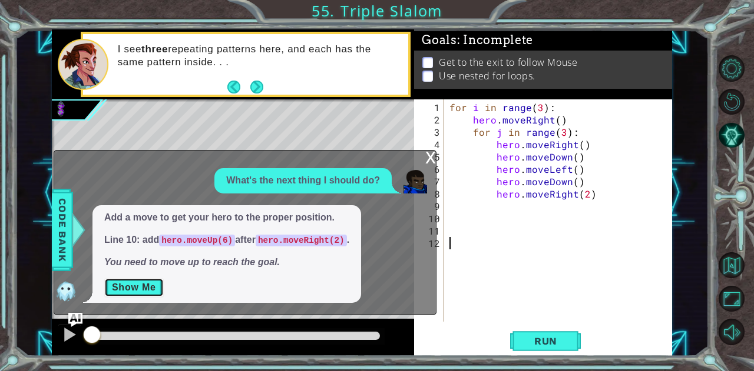
click at [132, 288] on button "Show Me" at bounding box center [133, 287] width 59 height 19
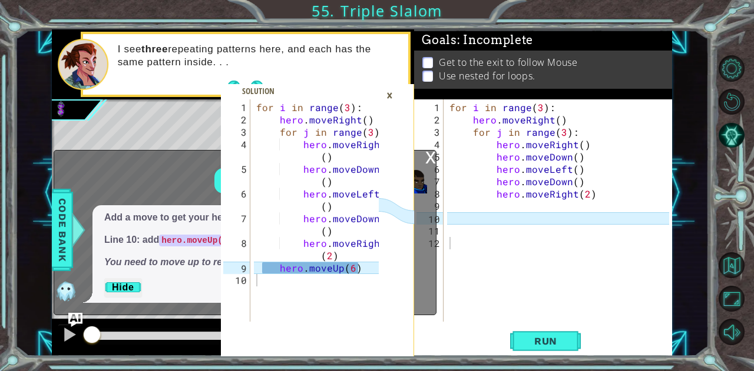
type textarea "hero.moveUp(6)"
drag, startPoint x: 258, startPoint y: 268, endPoint x: 358, endPoint y: 267, distance: 100.1
click at [358, 267] on div "for i in range ( 3 ) : hero . moveRight ( ) for j in range ( 3 ) : hero . moveR…" at bounding box center [319, 224] width 131 height 247
click at [512, 207] on div "for i in range ( 3 ) : hero . moveRight ( ) for j in range ( 3 ) : hero . moveR…" at bounding box center [561, 224] width 228 height 247
paste textarea "hero.moveUp(6)"
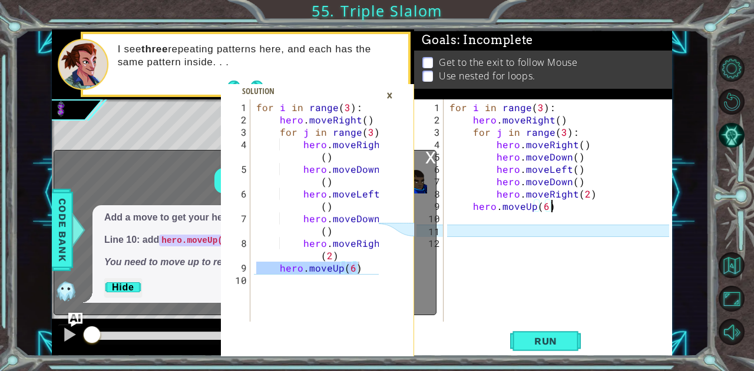
click at [387, 96] on div "×" at bounding box center [389, 95] width 18 height 20
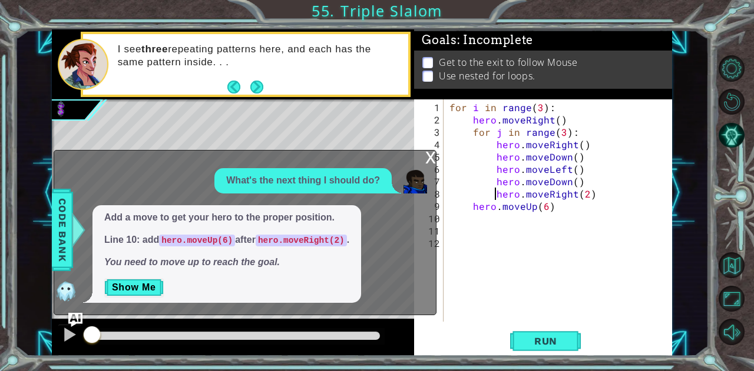
click at [495, 195] on div "for i in range ( 3 ) : hero . moveRight ( ) for j in range ( 3 ) : hero . moveR…" at bounding box center [561, 224] width 228 height 247
type textarea "hero.moveRight(2)"
click at [567, 346] on span "Run" at bounding box center [545, 342] width 47 height 12
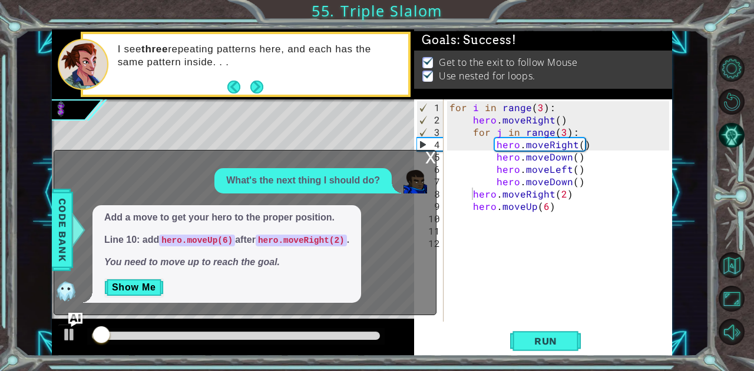
drag, startPoint x: 423, startPoint y: 148, endPoint x: 344, endPoint y: 141, distance: 79.2
click at [344, 141] on div "Level Map" at bounding box center [324, 272] width 544 height 347
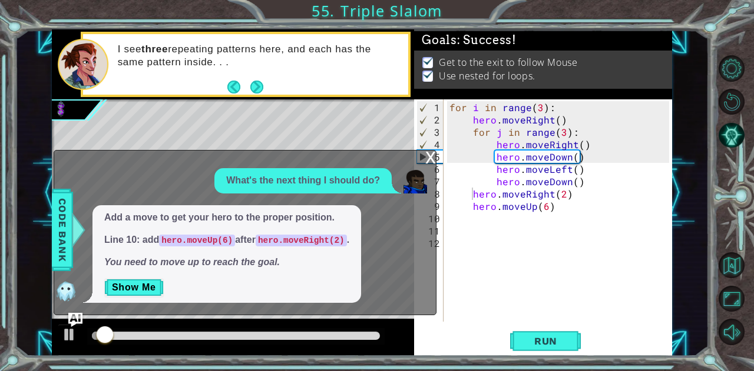
click at [425, 155] on div "x" at bounding box center [430, 157] width 11 height 12
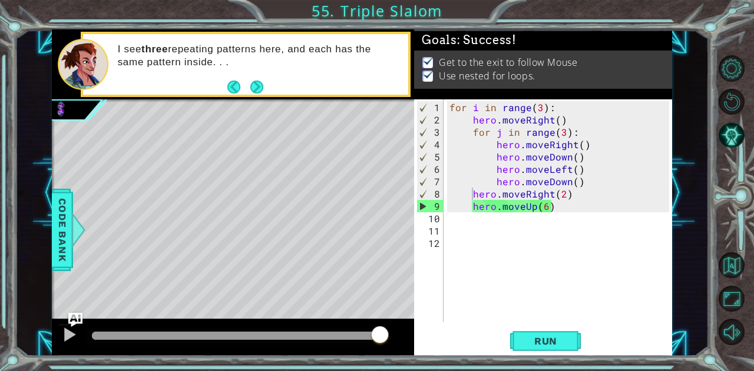
drag, startPoint x: 175, startPoint y: 333, endPoint x: 412, endPoint y: 397, distance: 245.2
click at [412, 371] on html "hero.moveUp(6) 1 2 3 4 5 6 7 8 9 10 for i in range ( 3 ) : hero . moveRight ( )…" at bounding box center [377, 185] width 754 height 371
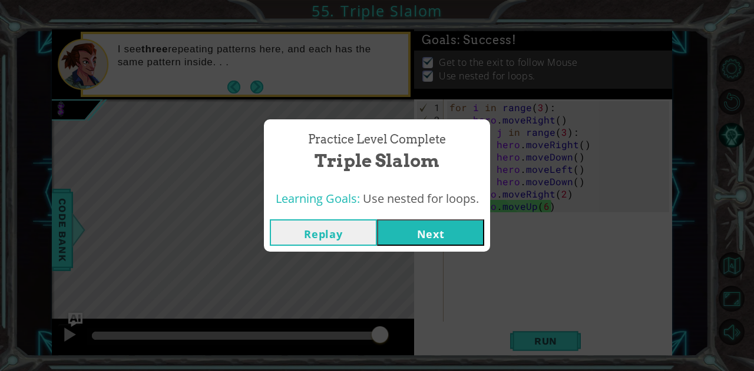
click at [432, 233] on button "Next" at bounding box center [430, 233] width 107 height 26
